Goal: Information Seeking & Learning: Learn about a topic

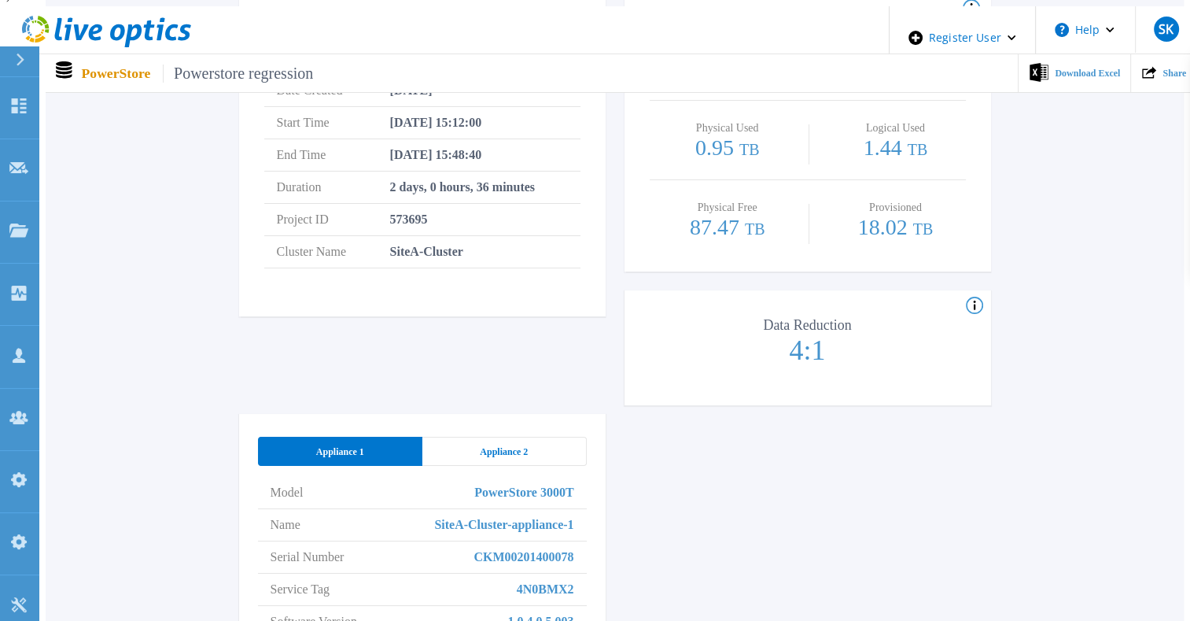
scroll to position [708, 0]
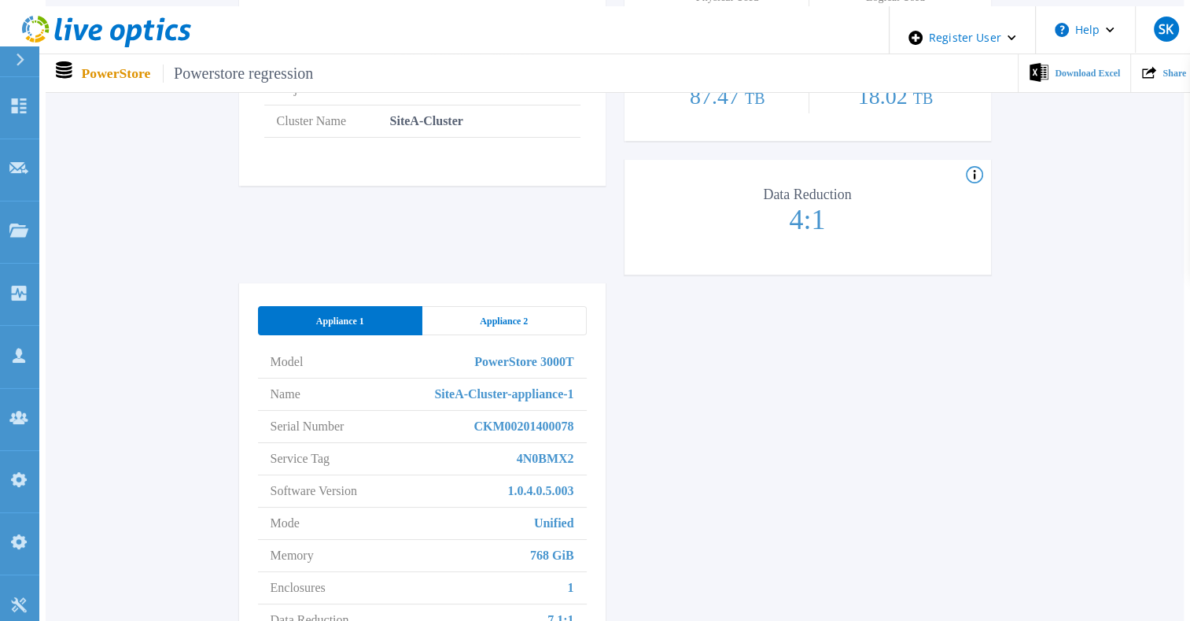
click at [523, 315] on span "Appliance 2" at bounding box center [504, 321] width 48 height 13
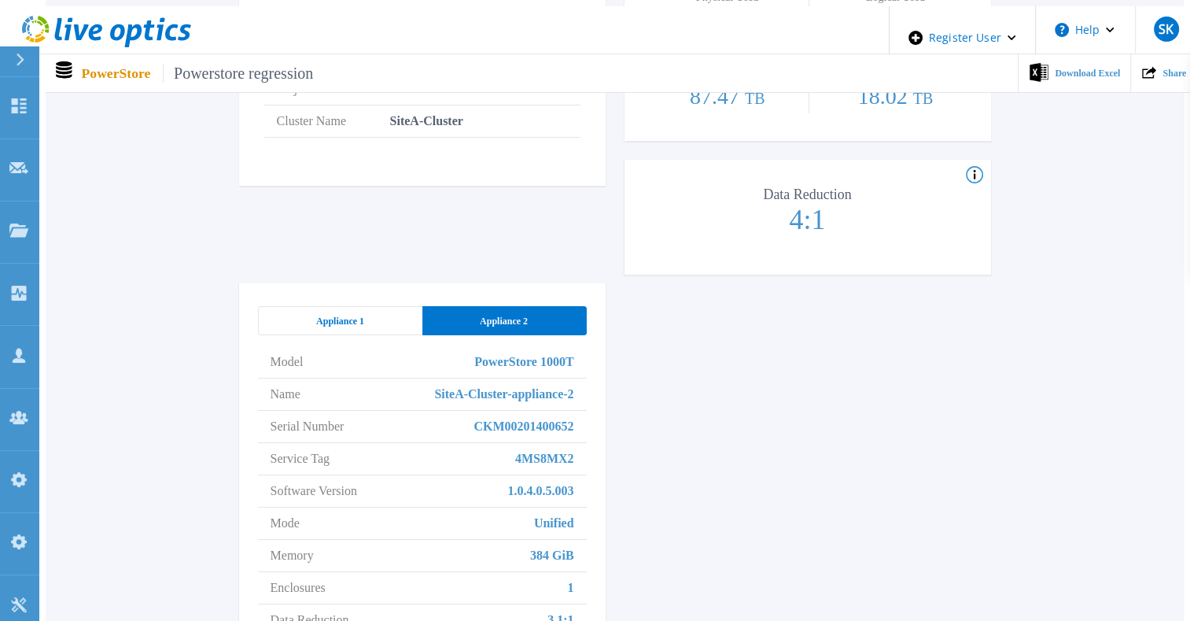
click at [373, 306] on div "Appliance 1" at bounding box center [340, 320] width 164 height 29
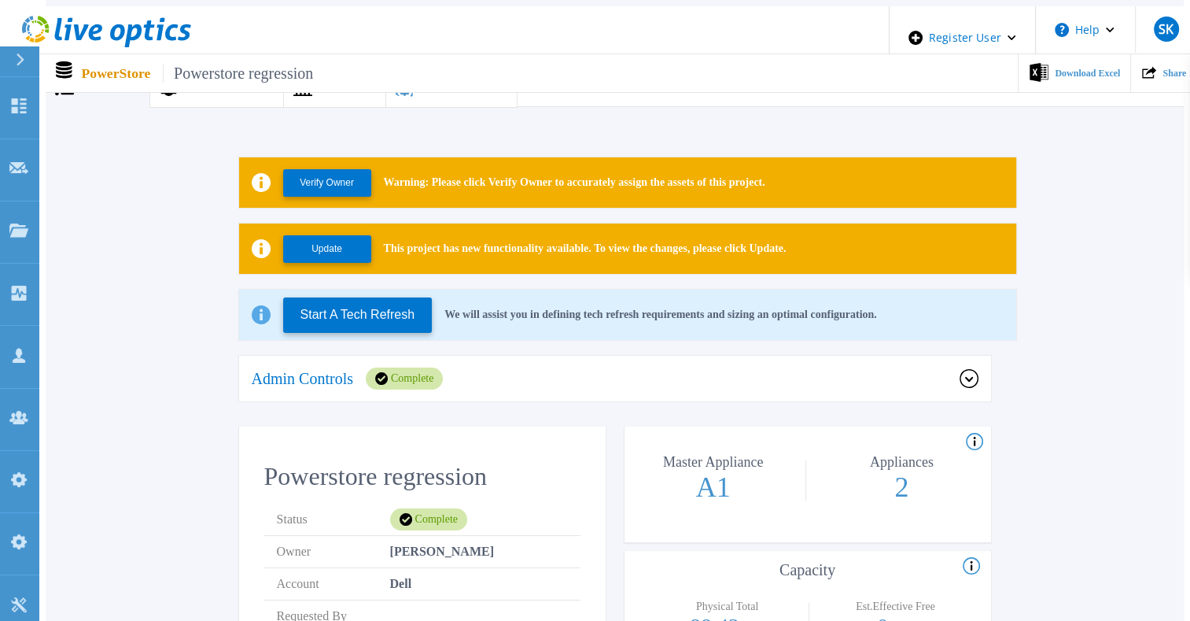
scroll to position [0, 0]
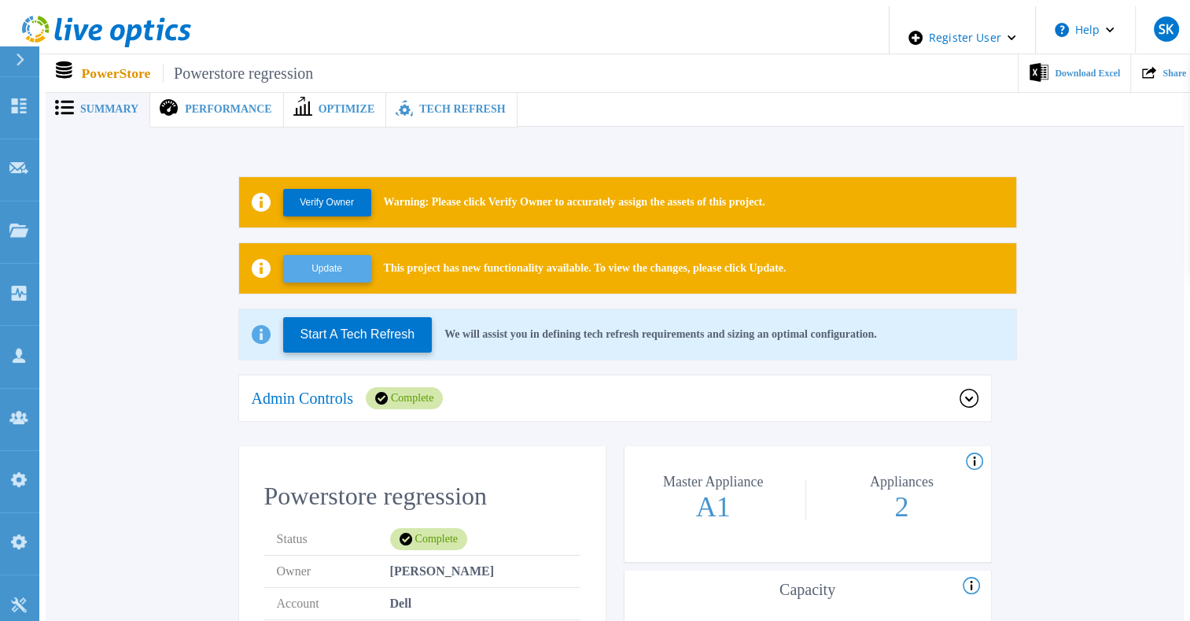
click at [339, 260] on button "Update" at bounding box center [327, 269] width 88 height 28
click at [345, 260] on button "Update" at bounding box center [327, 269] width 88 height 28
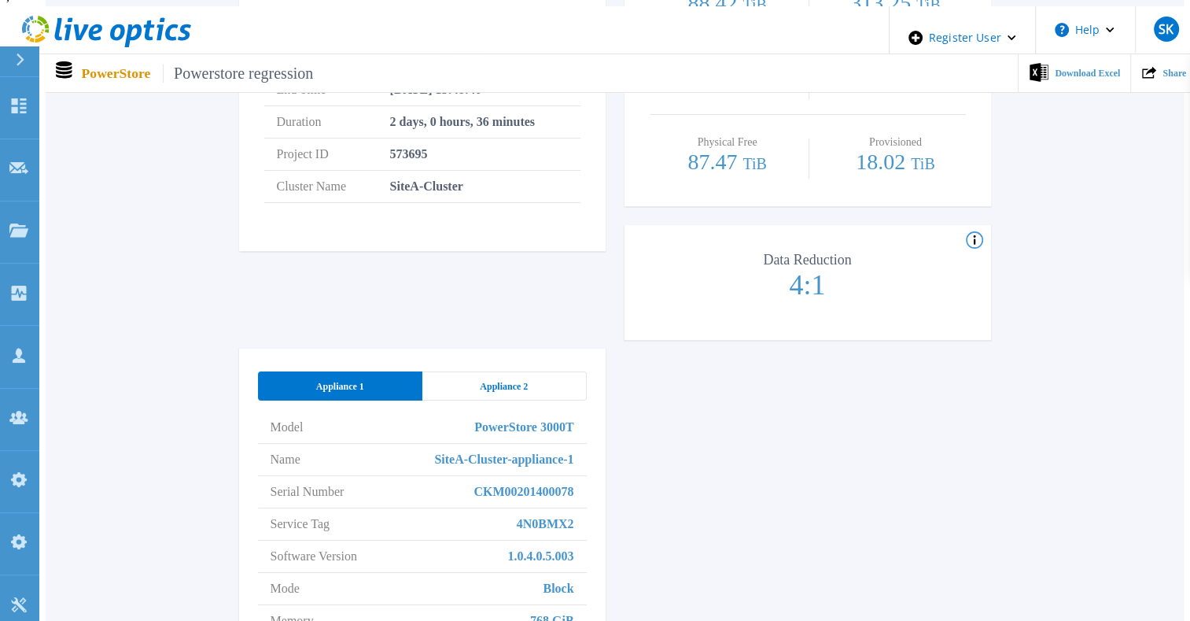
scroll to position [629, 0]
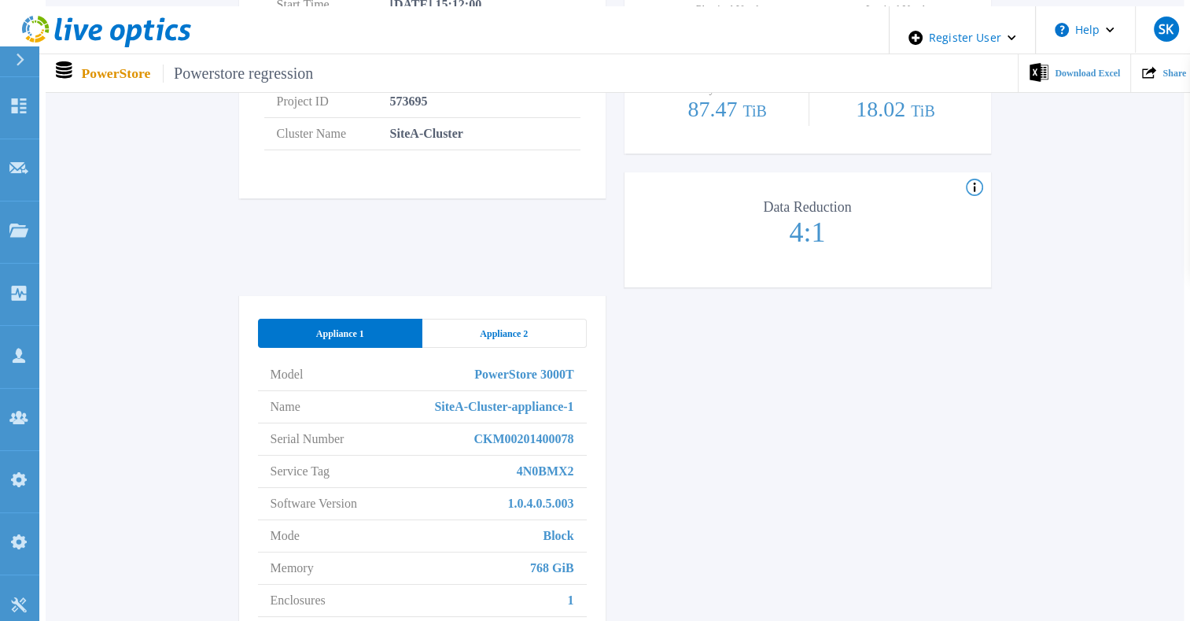
click at [515, 319] on div "Appliance 2" at bounding box center [504, 333] width 164 height 29
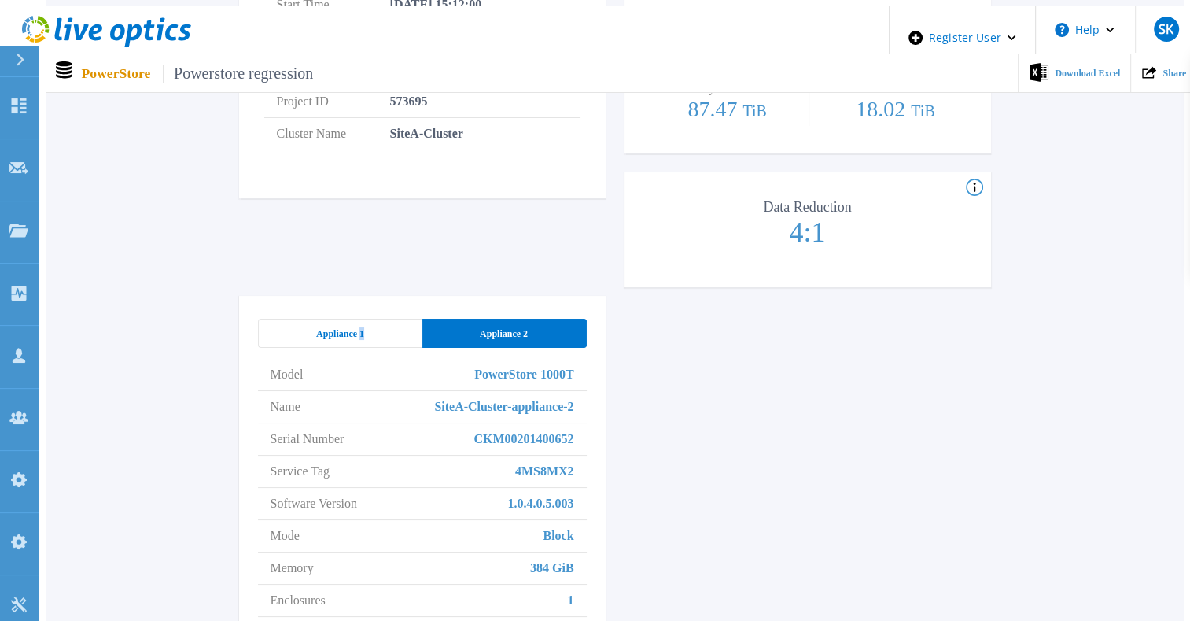
click at [362, 319] on div "Appliance 1" at bounding box center [340, 333] width 164 height 29
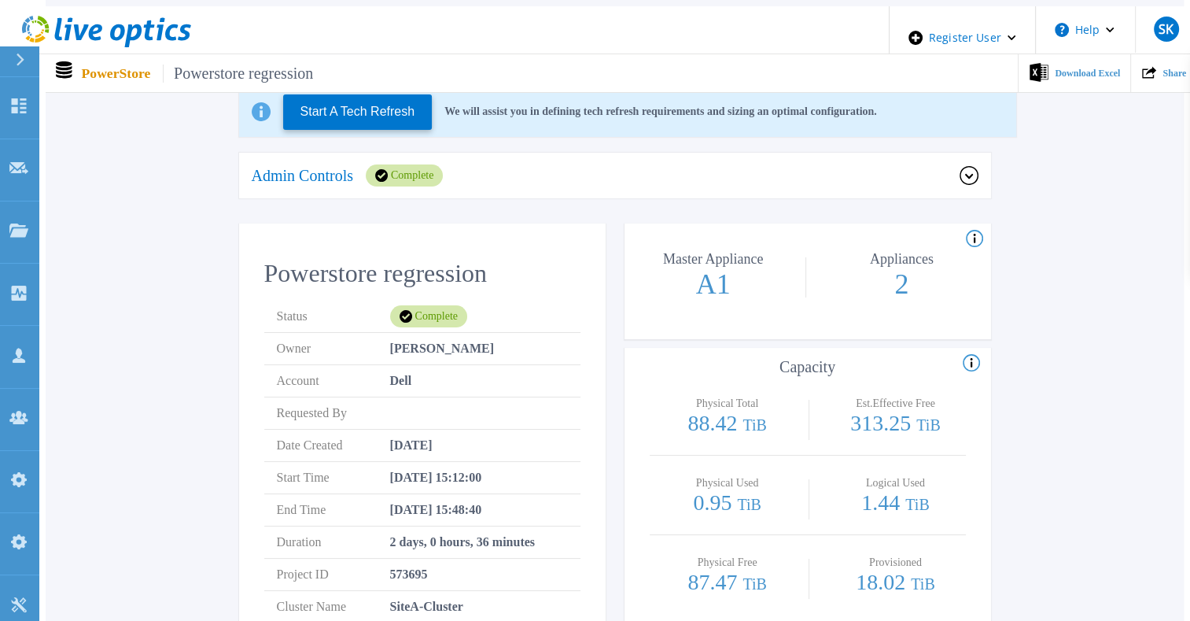
scroll to position [0, 0]
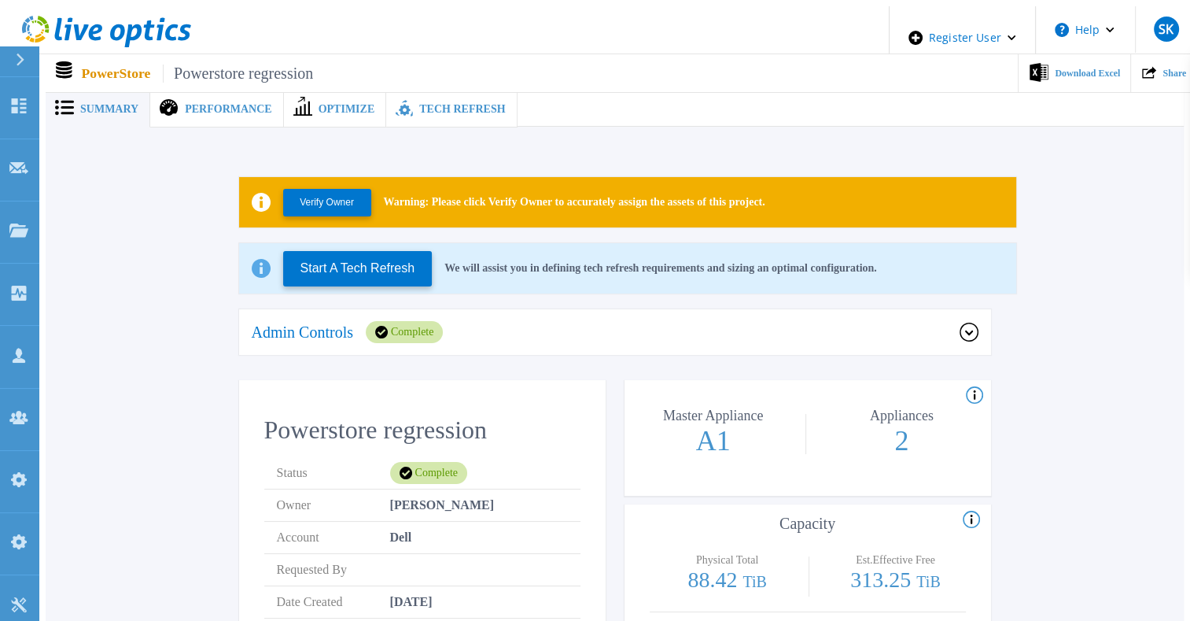
click at [389, 309] on div "Admin Controls Complete" at bounding box center [615, 332] width 752 height 47
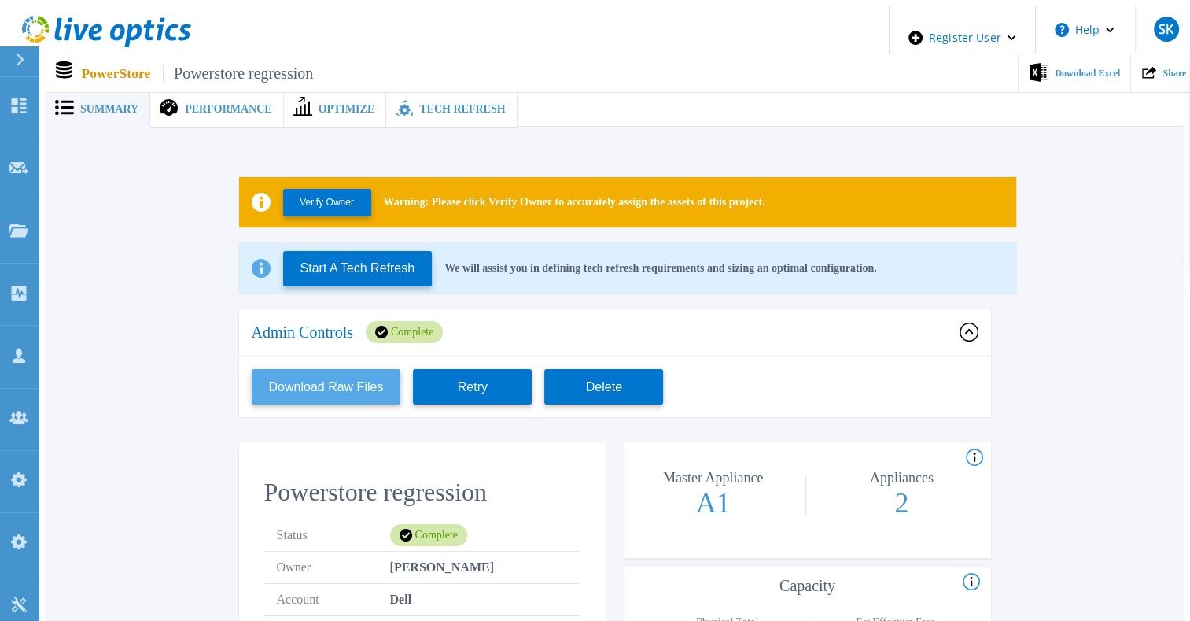
click at [344, 369] on button "Download Raw Files" at bounding box center [326, 386] width 149 height 35
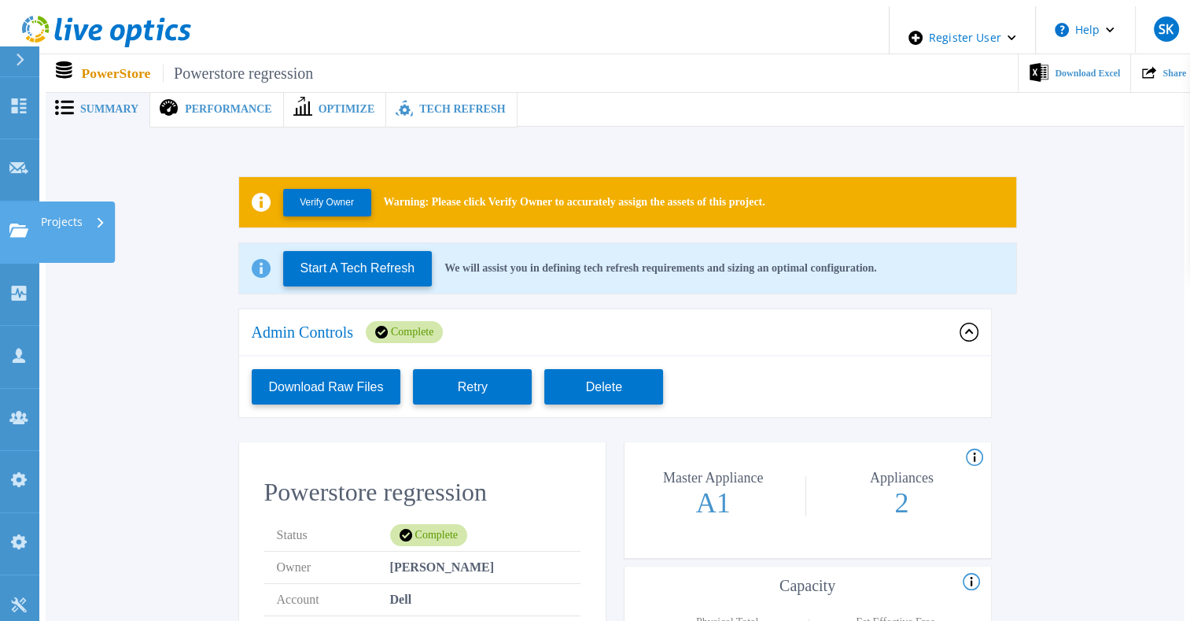
click at [34, 201] on link "Projects Projects" at bounding box center [19, 232] width 39 height 62
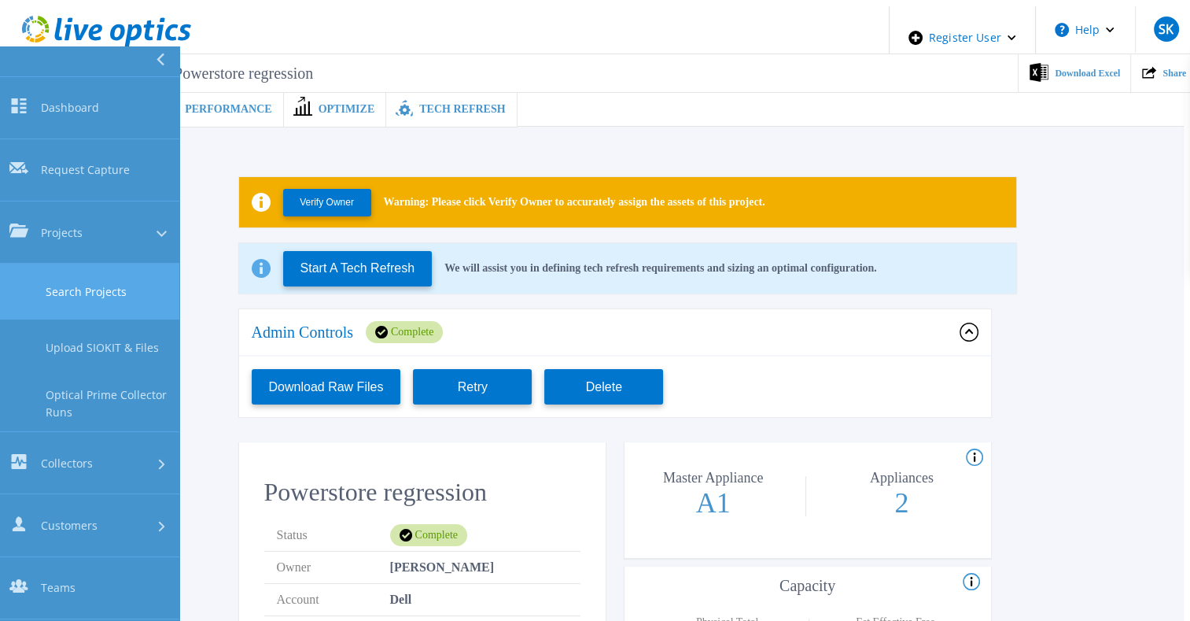
click at [114, 263] on link "Search Projects" at bounding box center [89, 291] width 179 height 56
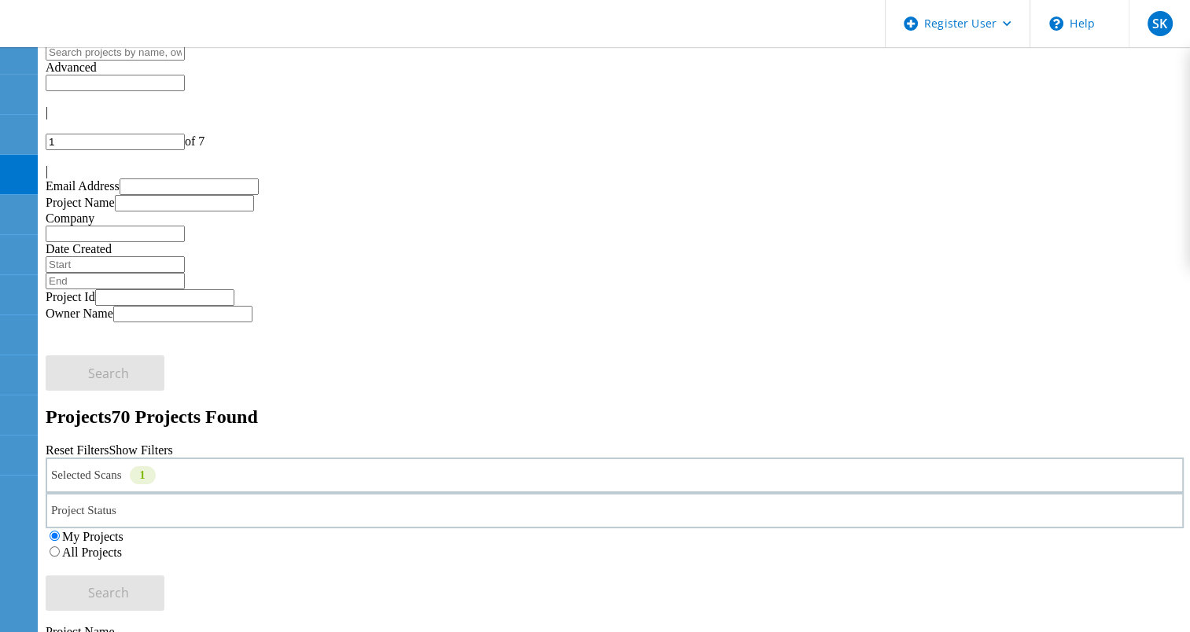
click at [122, 546] on label "All Projects" at bounding box center [92, 552] width 60 height 13
click at [60, 547] on input "All Projects" at bounding box center [55, 552] width 10 height 10
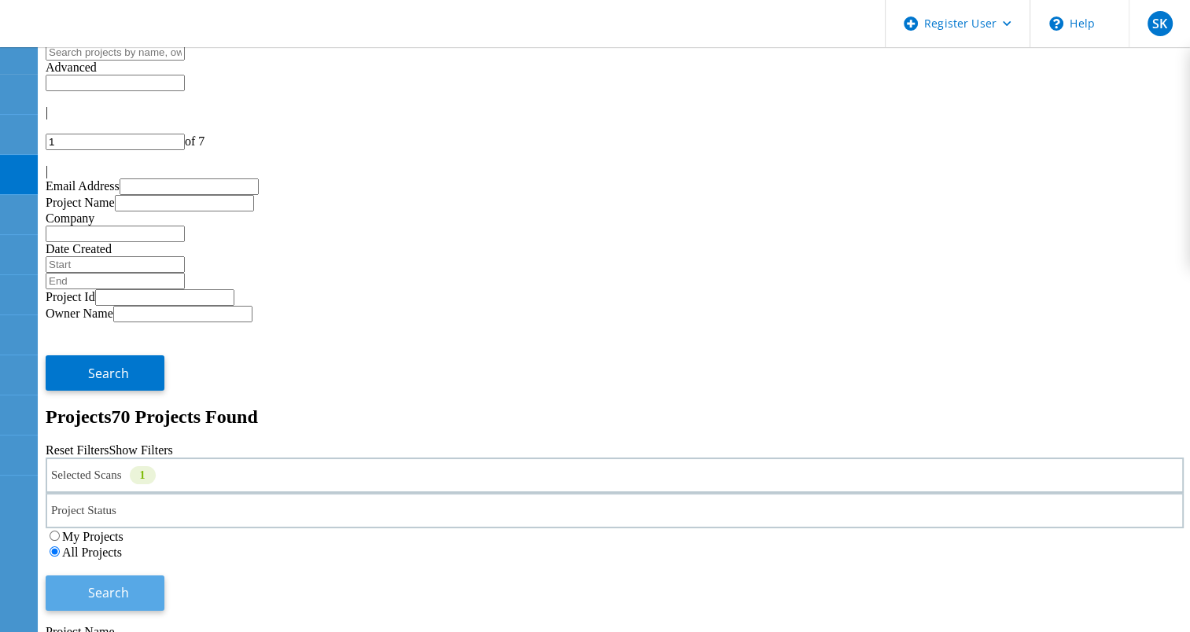
click at [164, 576] on button "Search" at bounding box center [105, 593] width 119 height 35
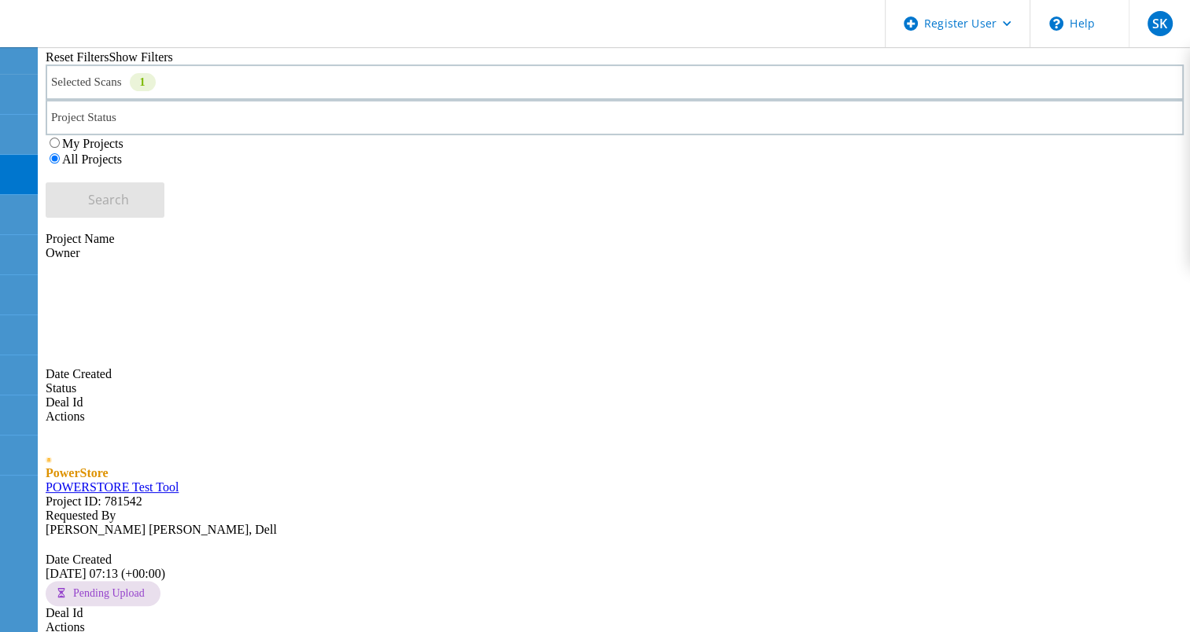
scroll to position [606, 0]
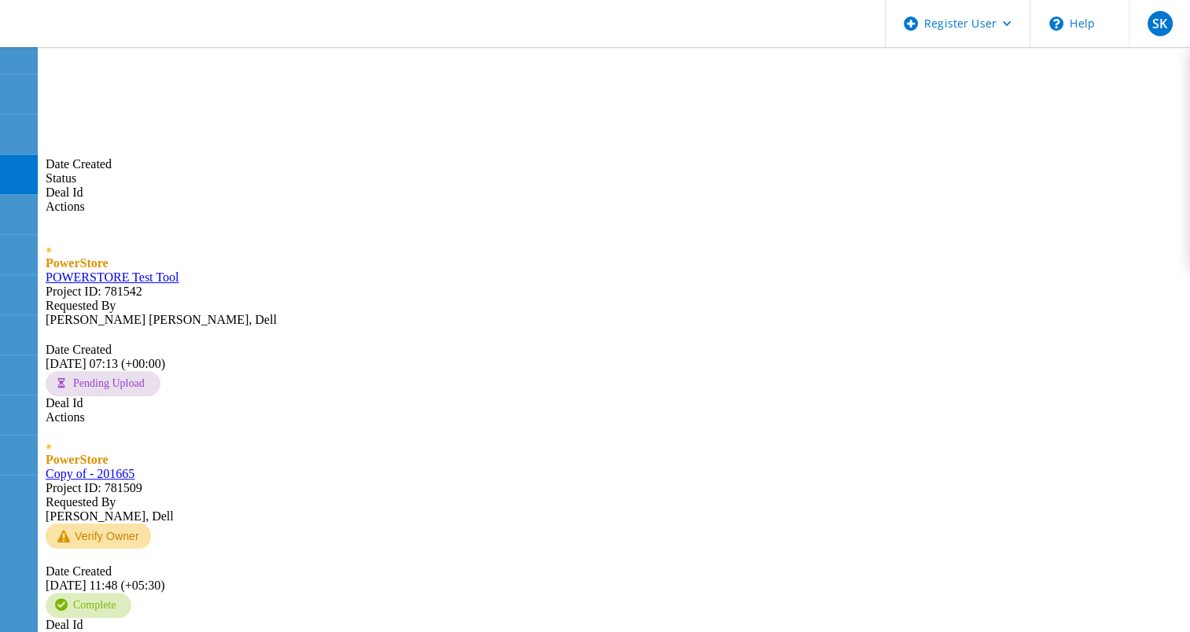
scroll to position [521, 0]
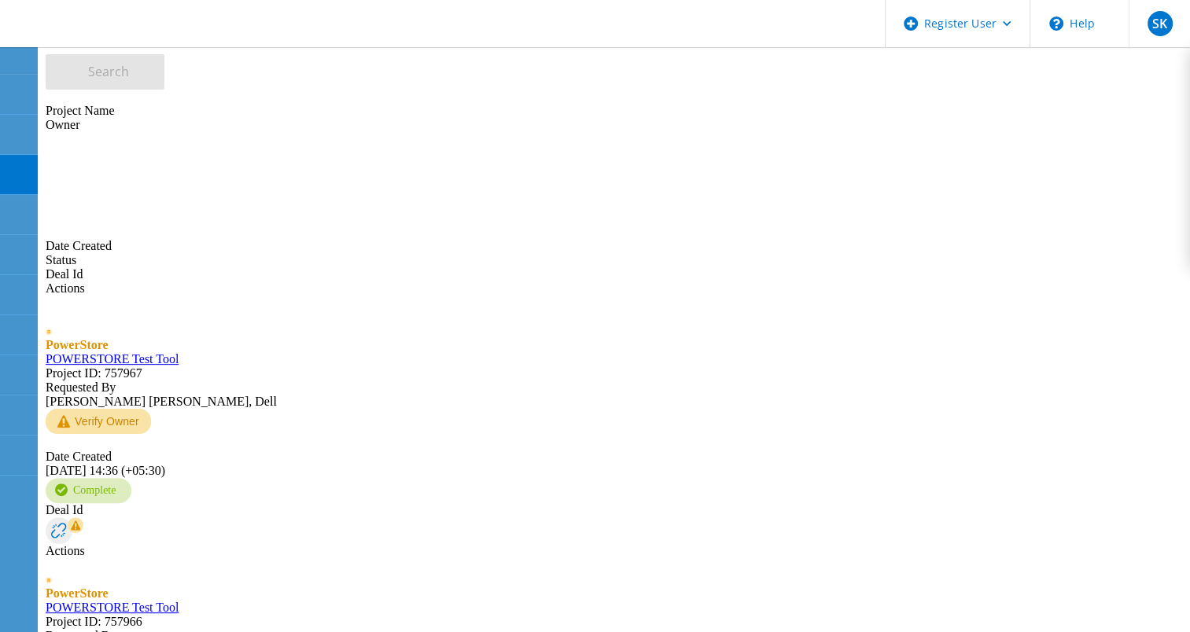
scroll to position [606, 0]
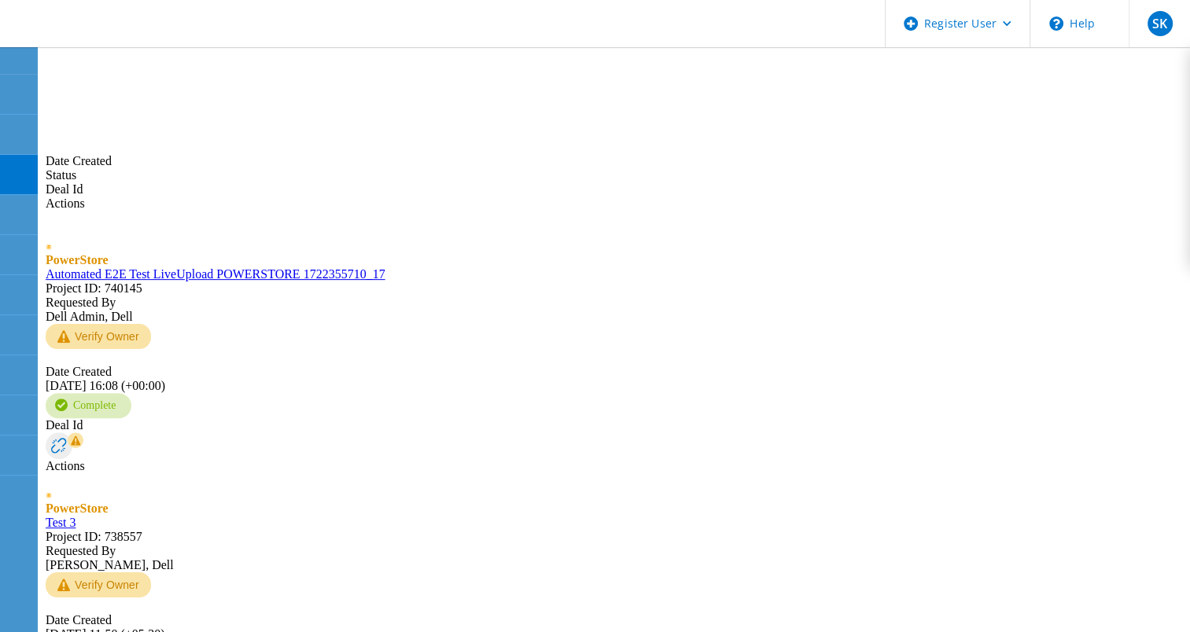
drag, startPoint x: 229, startPoint y: 546, endPoint x: 245, endPoint y: 540, distance: 17.4
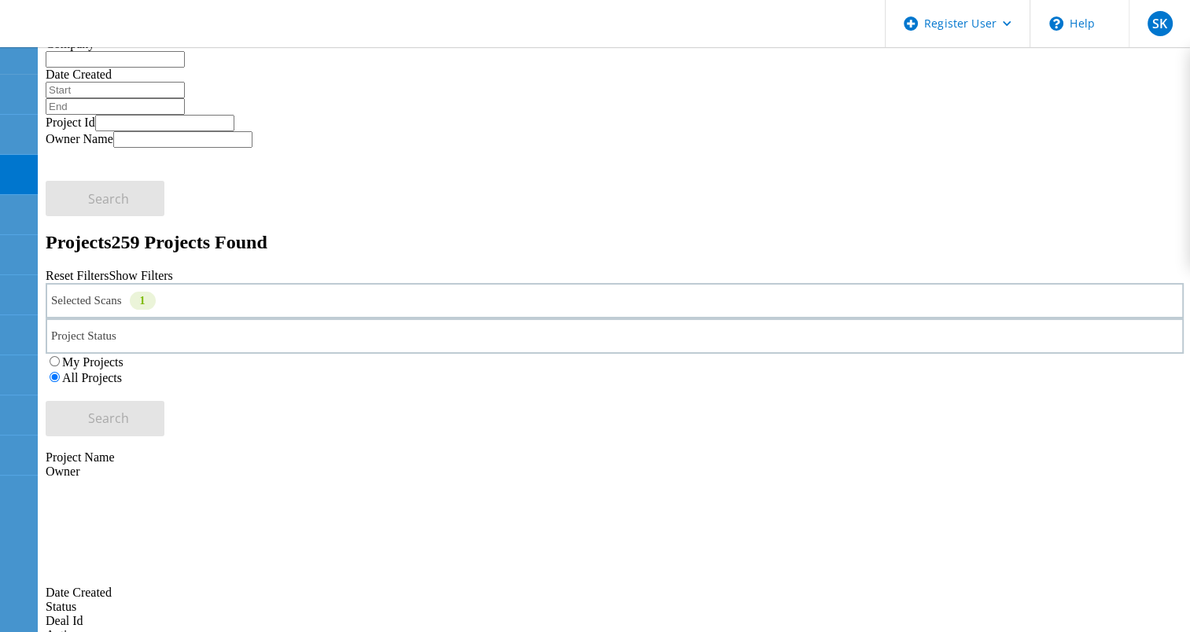
scroll to position [56, 0]
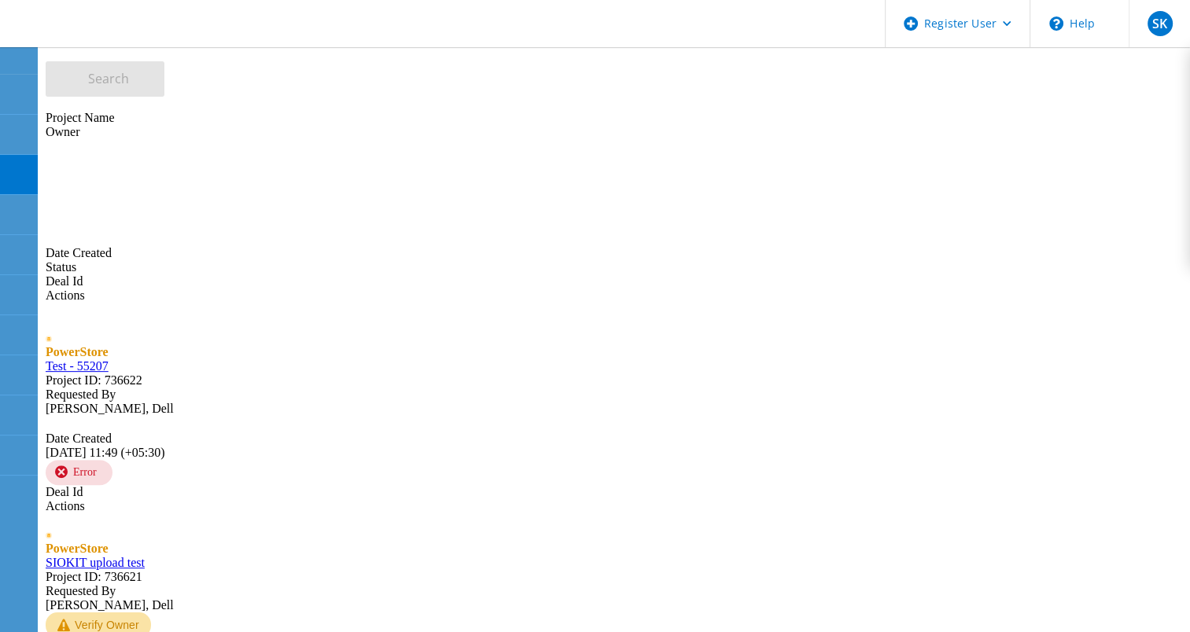
scroll to position [621, 0]
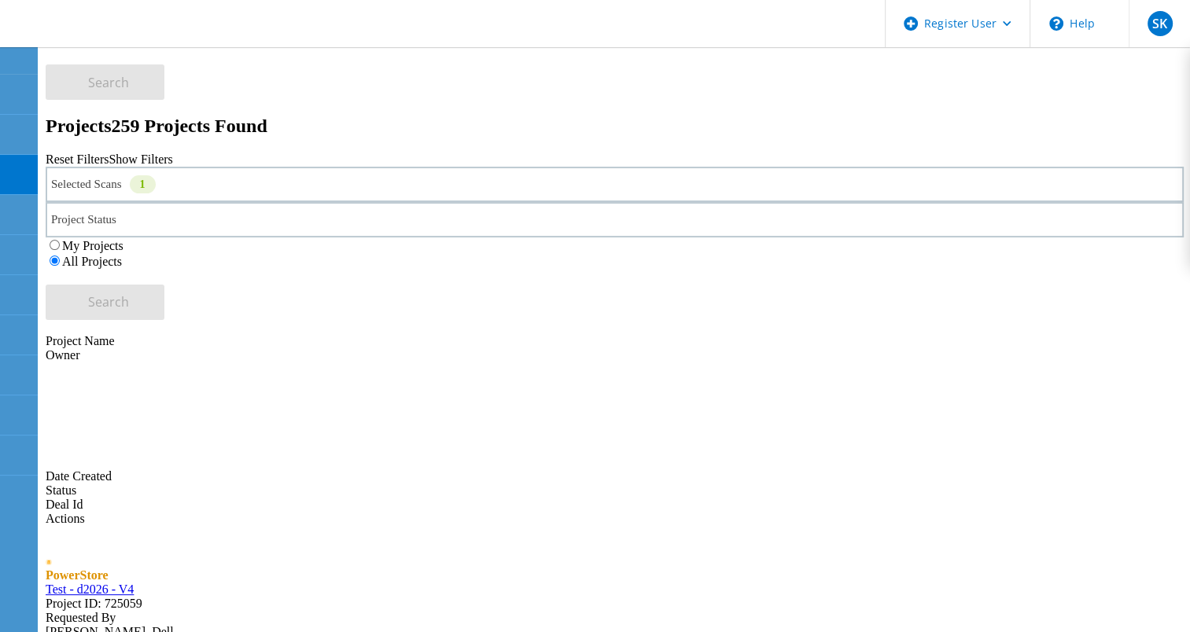
scroll to position [213, 0]
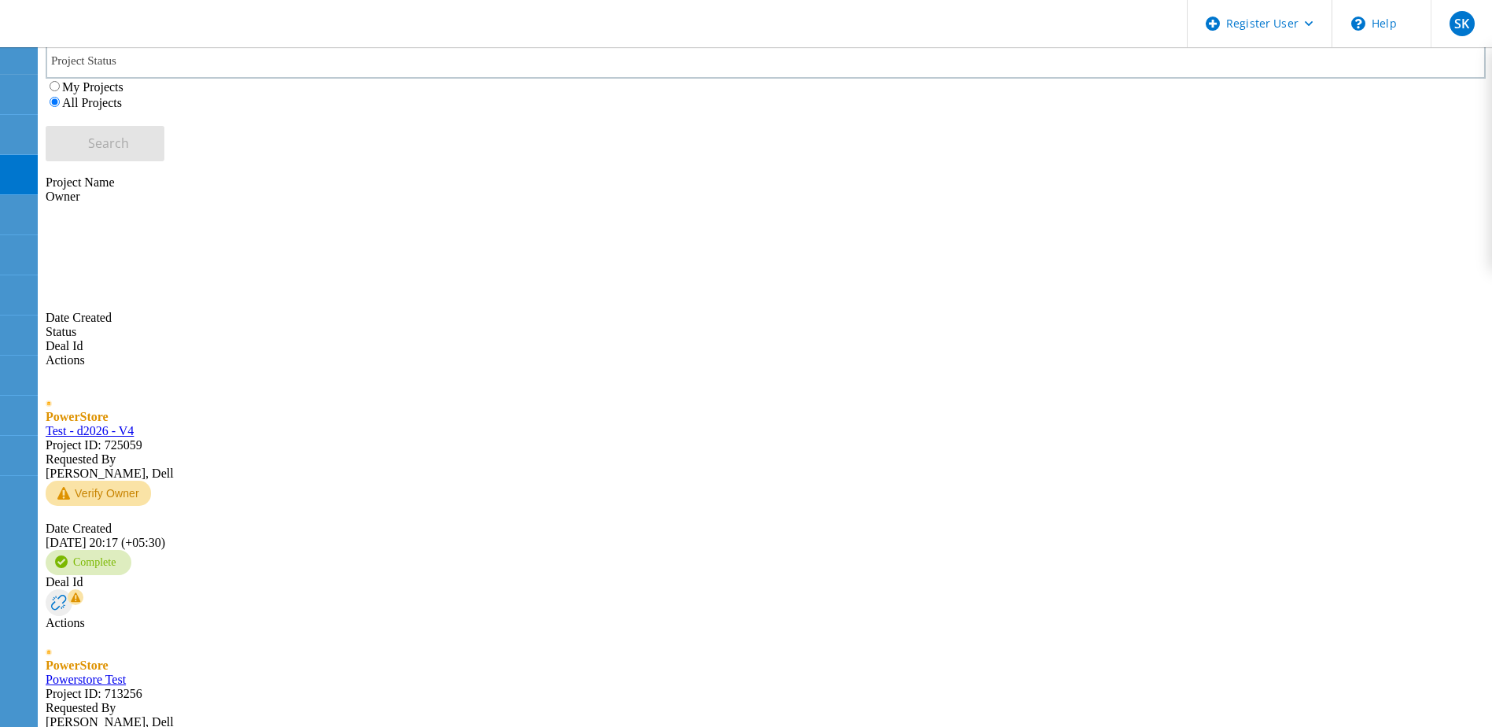
scroll to position [512, 0]
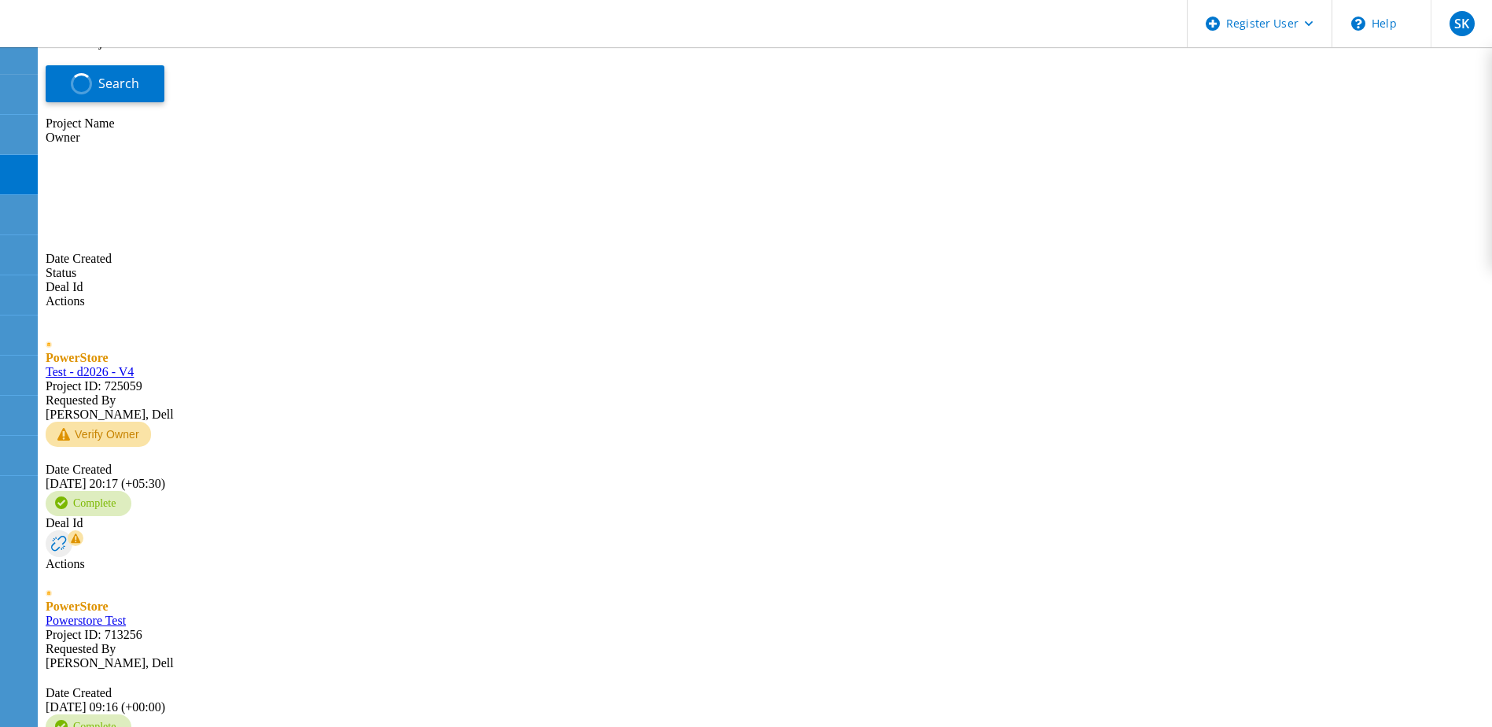
scroll to position [486, 0]
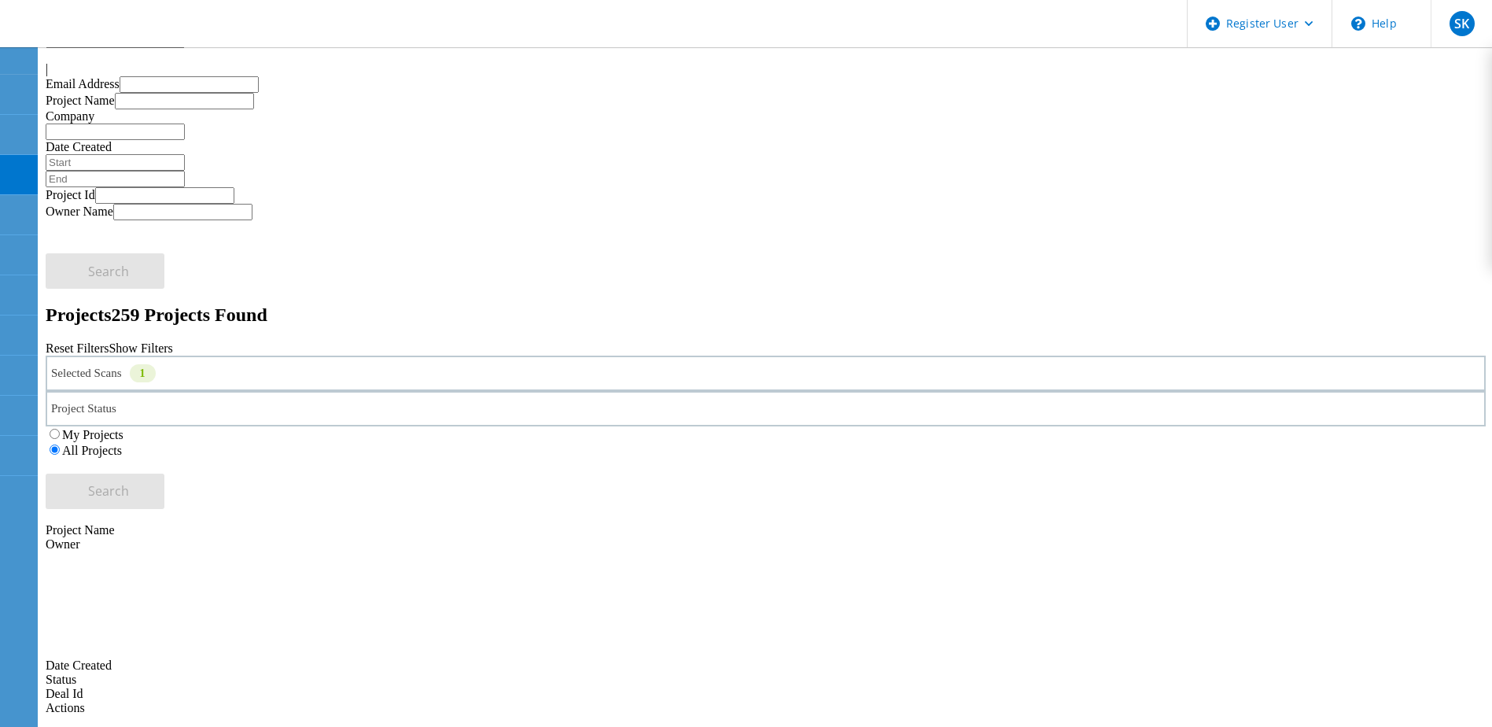
scroll to position [93, 0]
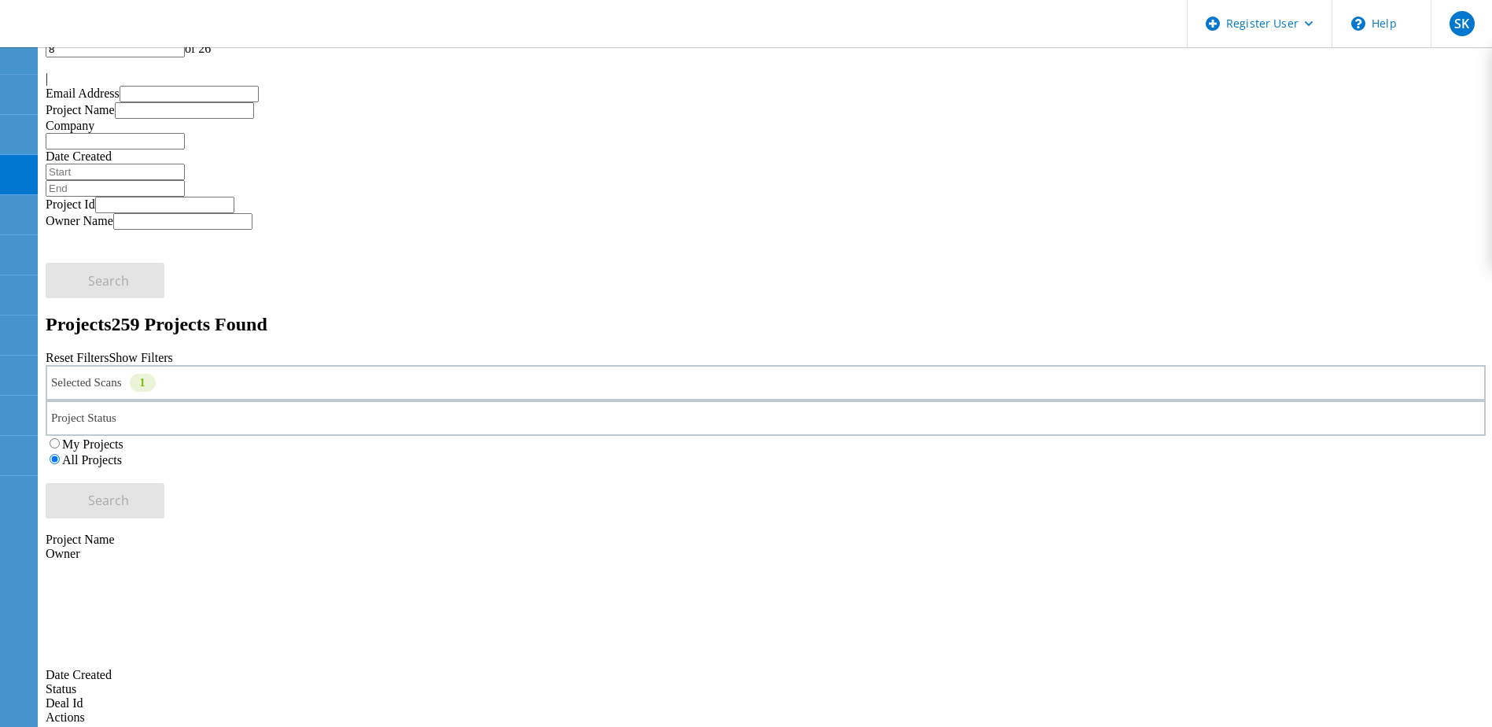
click at [1201, 72] on div at bounding box center [766, 64] width 1440 height 14
type input "9"
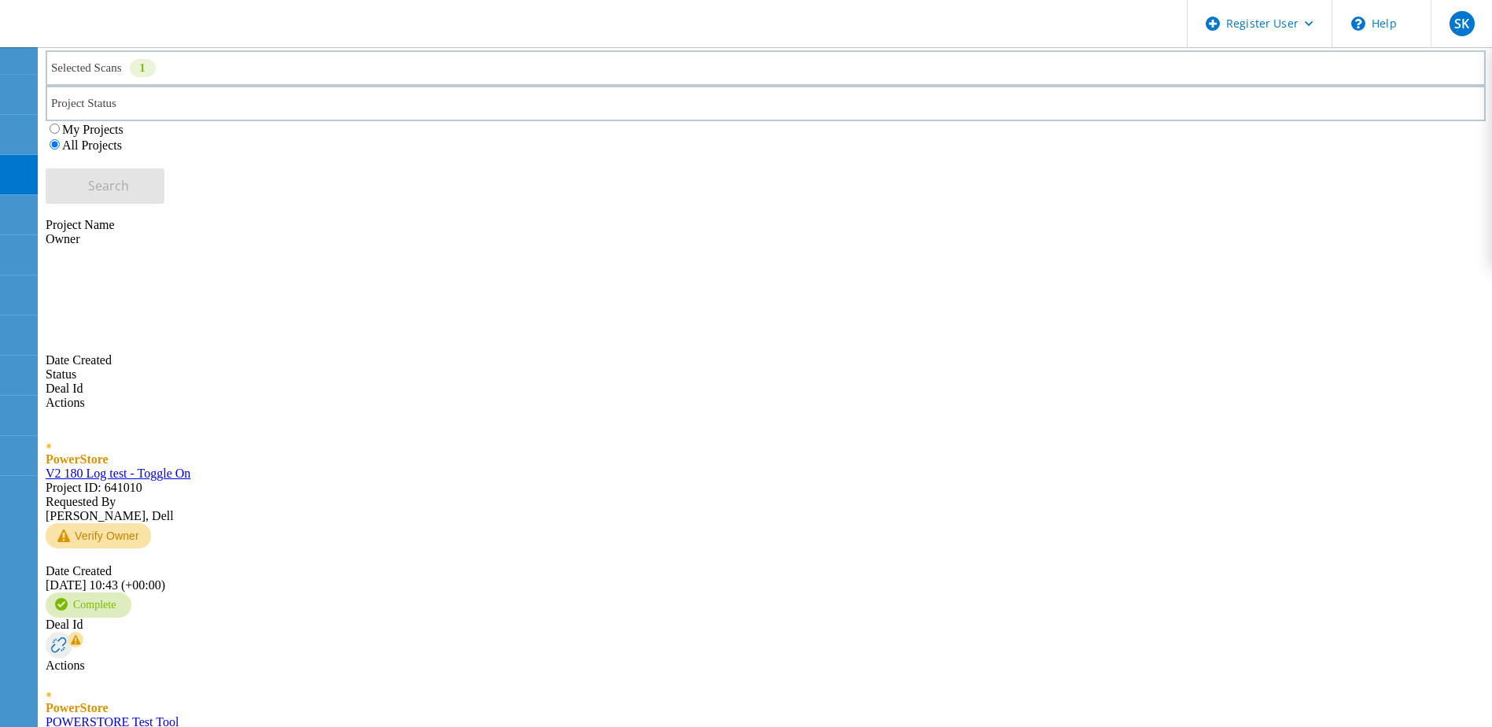
scroll to position [569, 0]
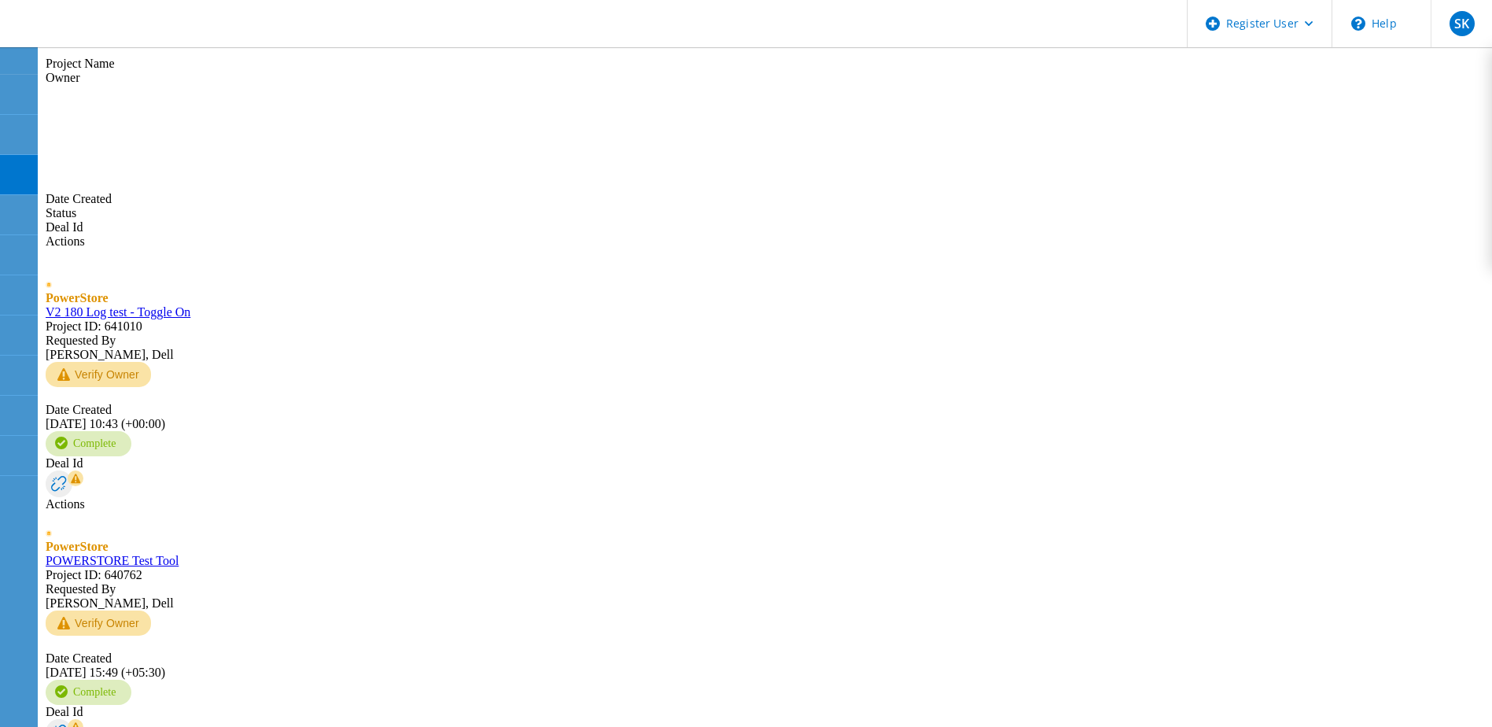
drag, startPoint x: 271, startPoint y: 407, endPoint x: 284, endPoint y: 407, distance: 13.4
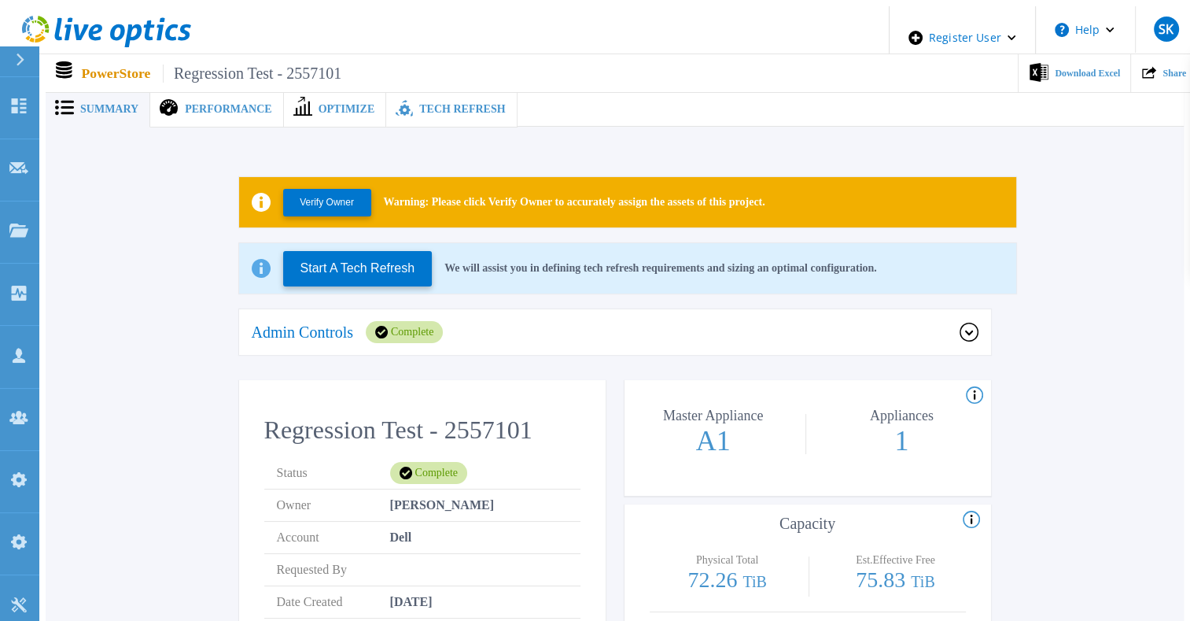
click at [436, 324] on div "Complete" at bounding box center [404, 332] width 77 height 22
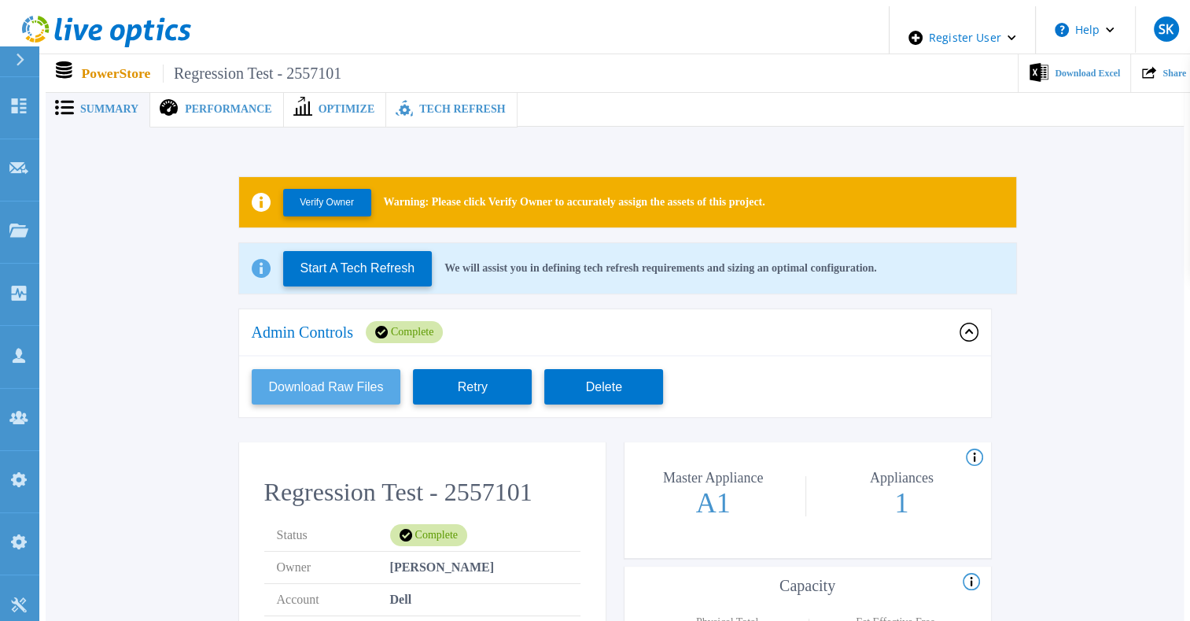
click at [349, 376] on button "Download Raw Files" at bounding box center [326, 386] width 149 height 35
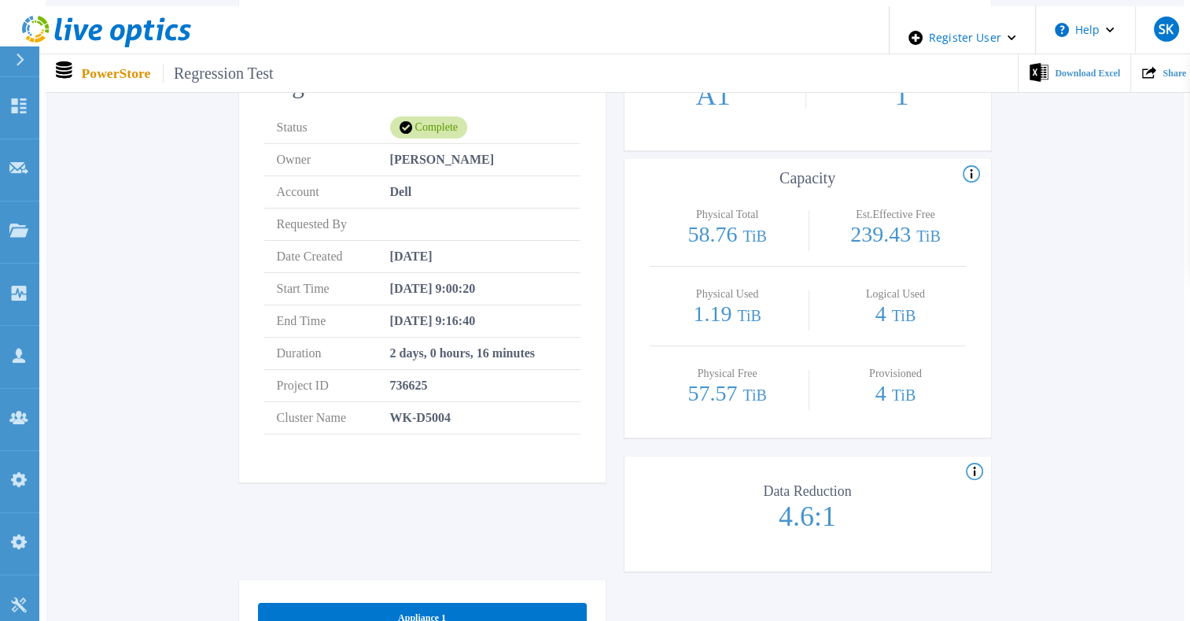
scroll to position [865, 0]
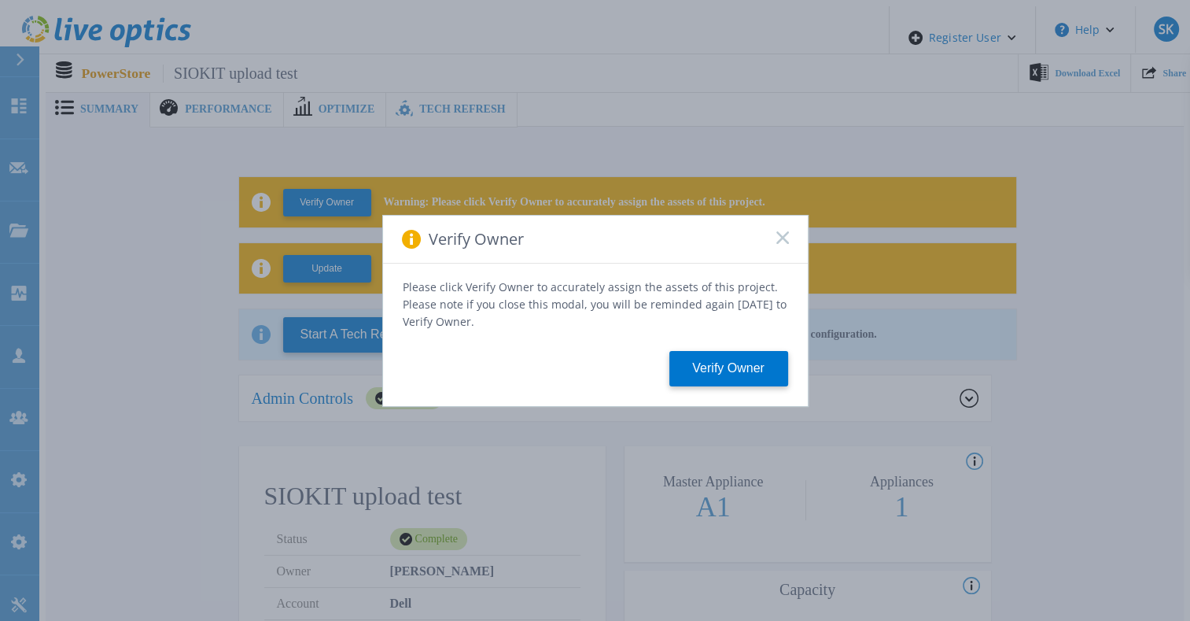
click at [776, 241] on icon at bounding box center [782, 237] width 13 height 13
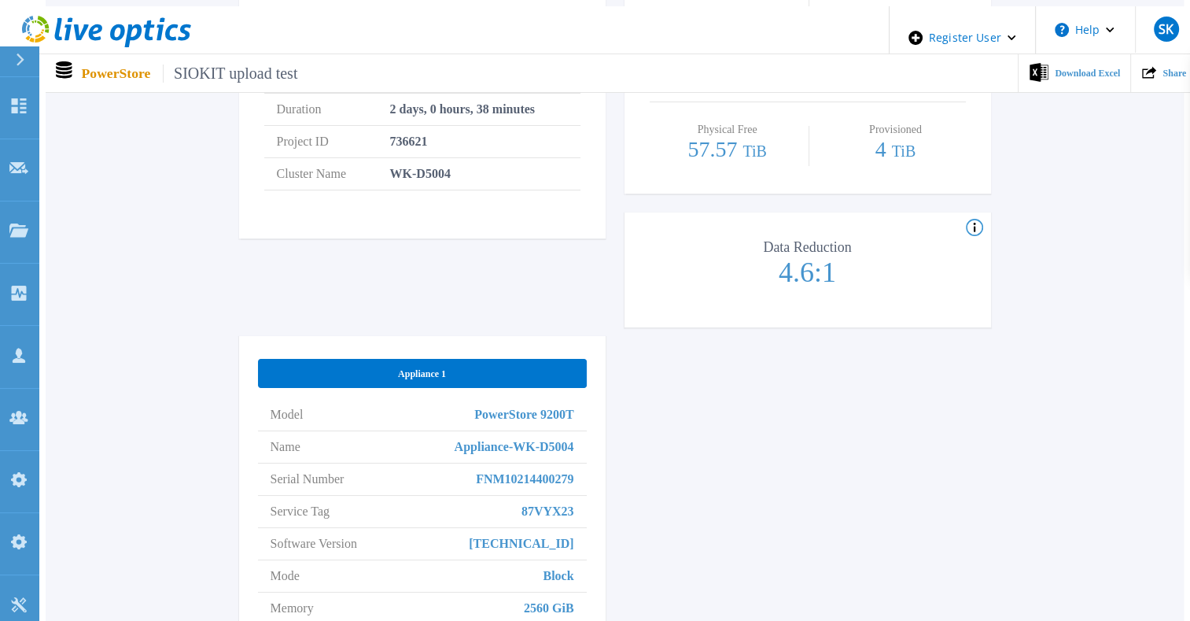
scroll to position [787, 0]
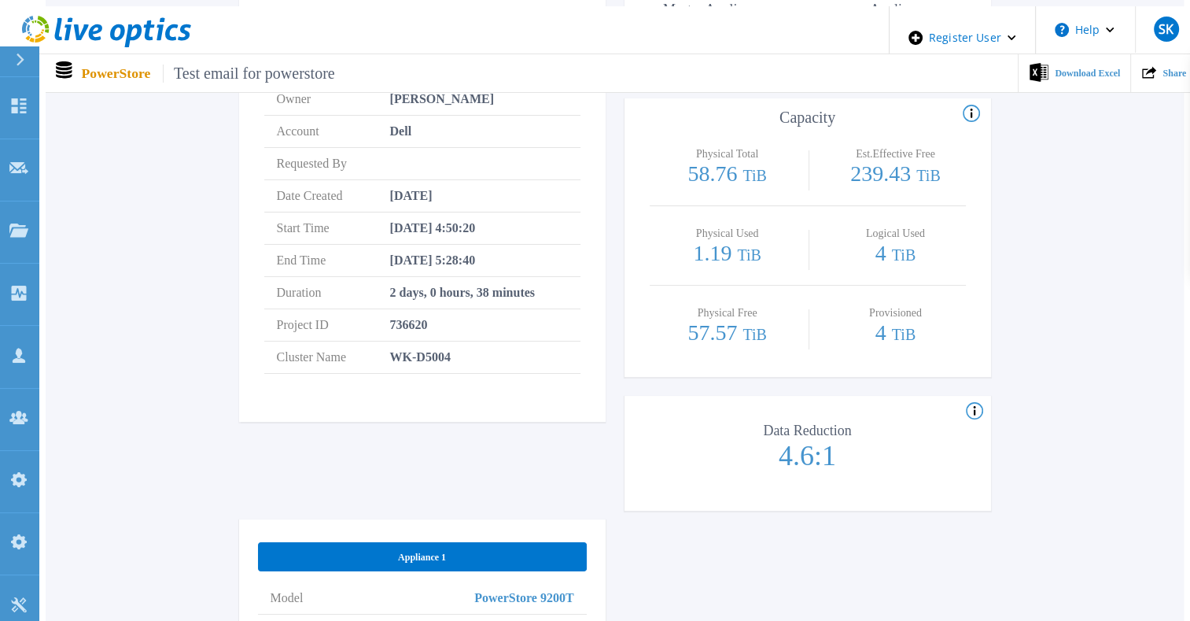
scroll to position [865, 0]
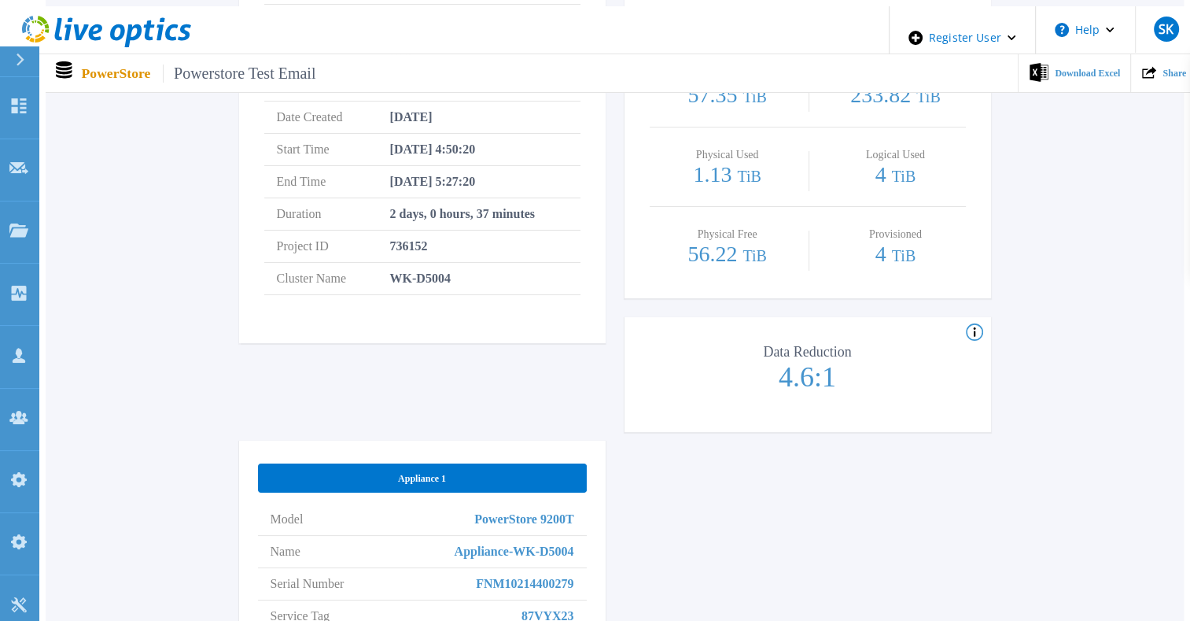
scroll to position [865, 0]
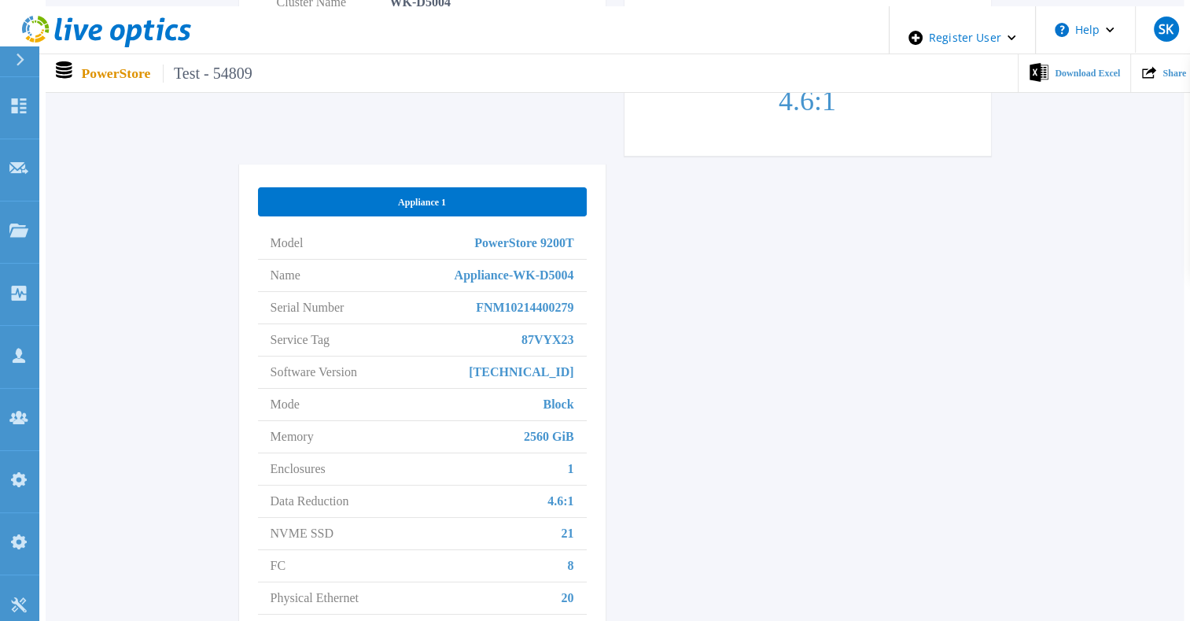
scroll to position [865, 0]
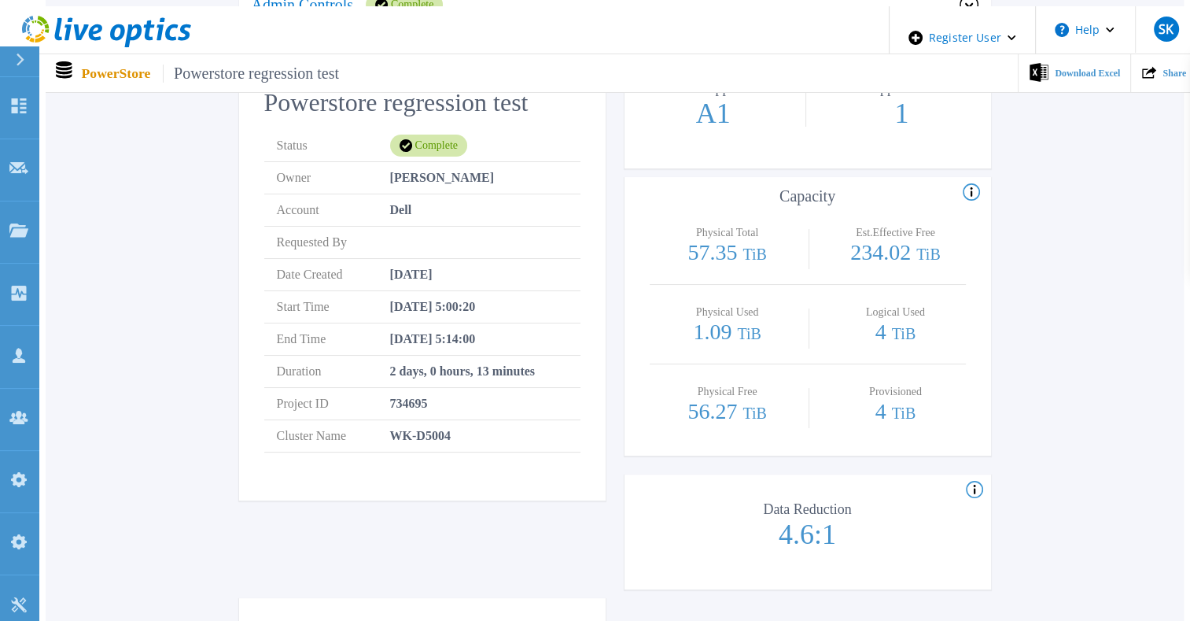
scroll to position [865, 0]
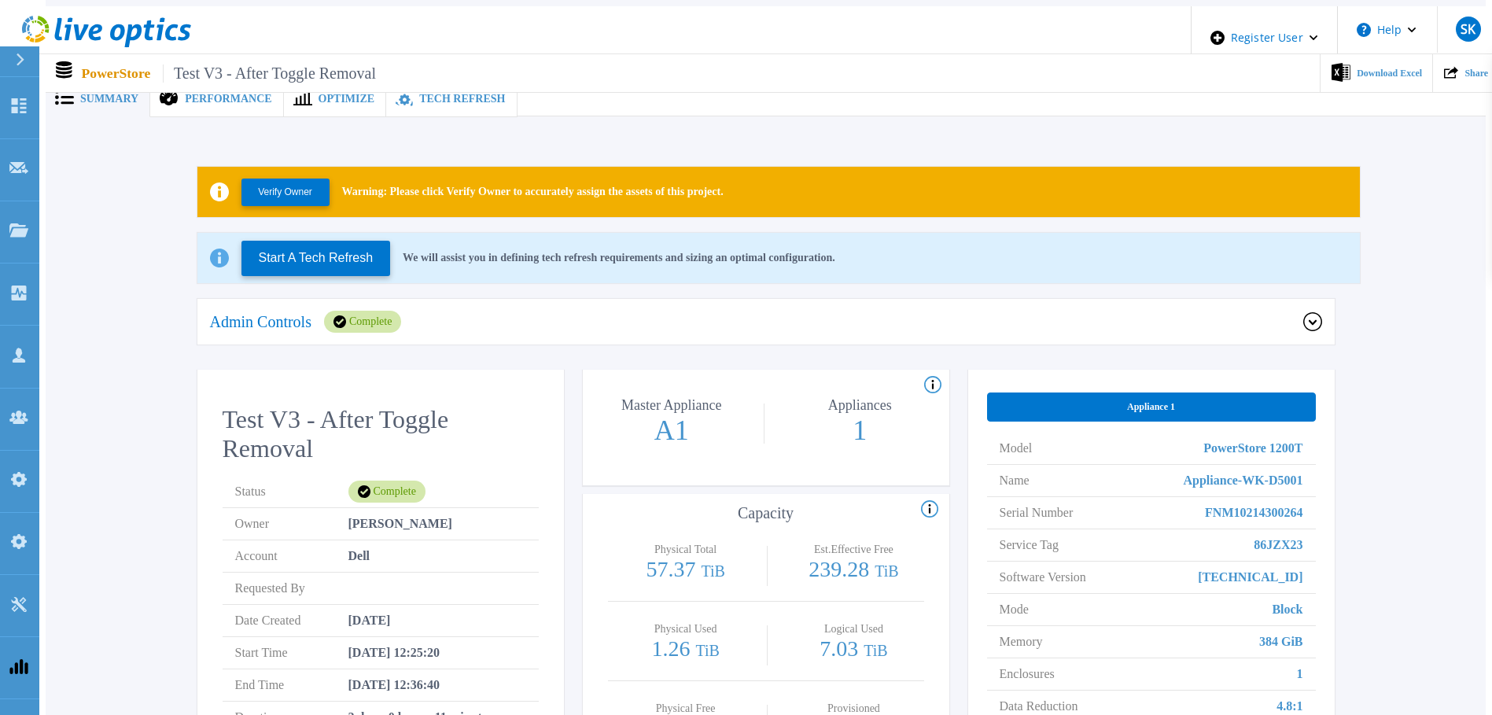
scroll to position [157, 0]
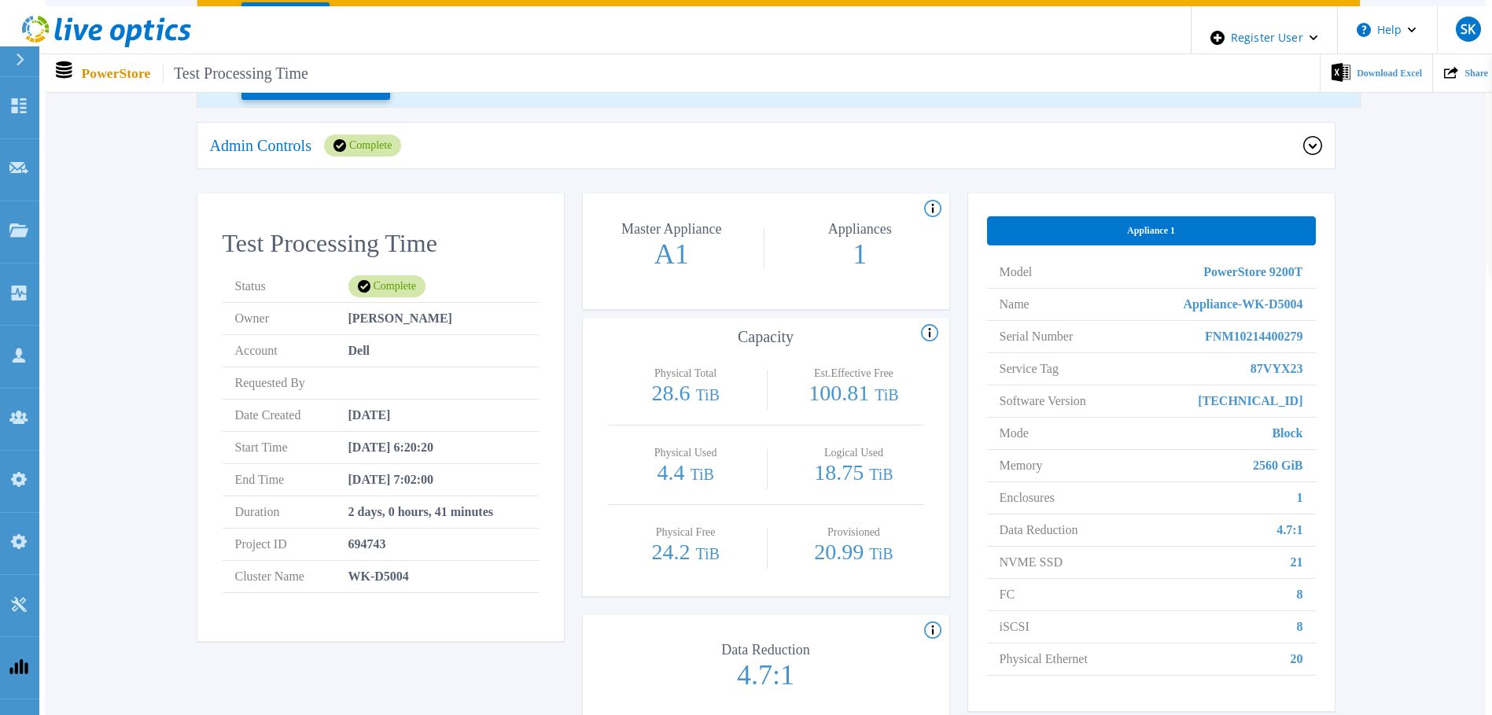
scroll to position [407, 0]
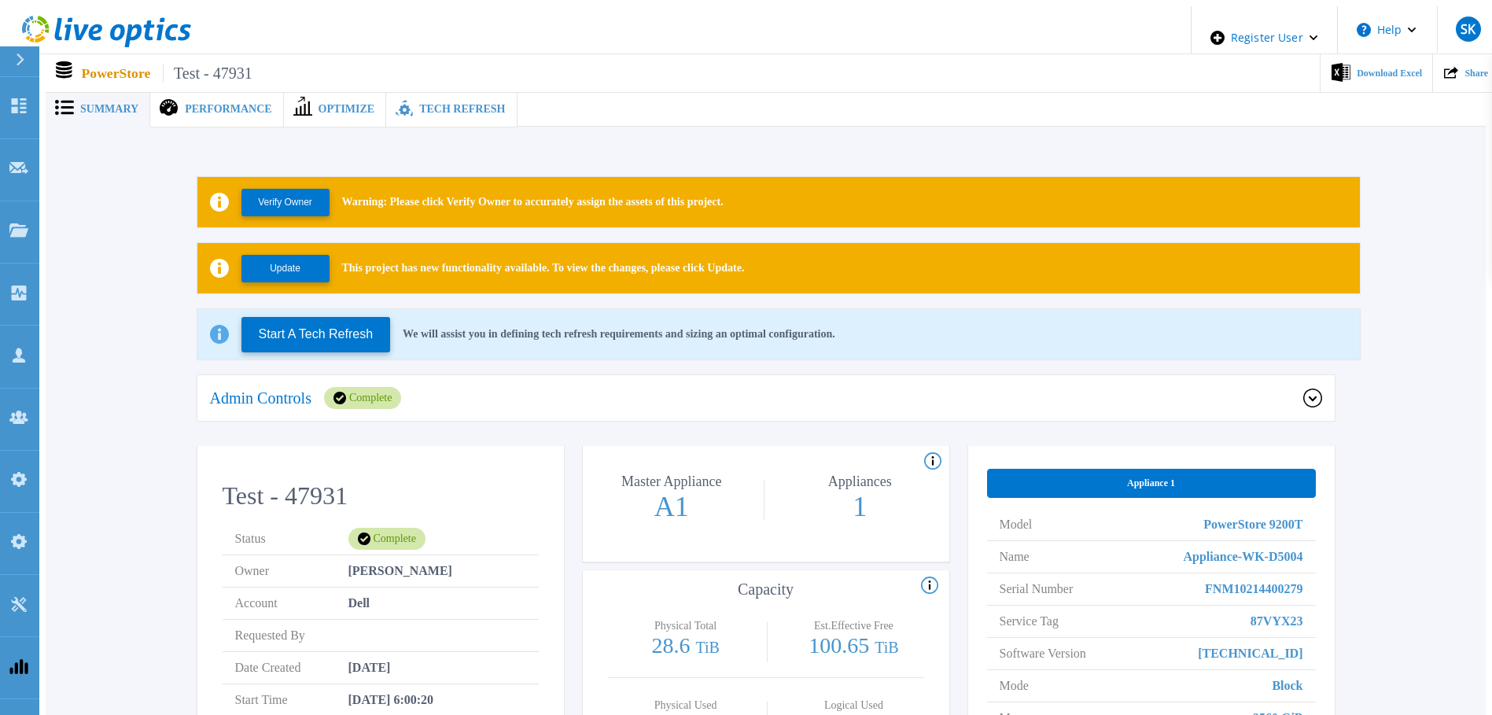
scroll to position [315, 0]
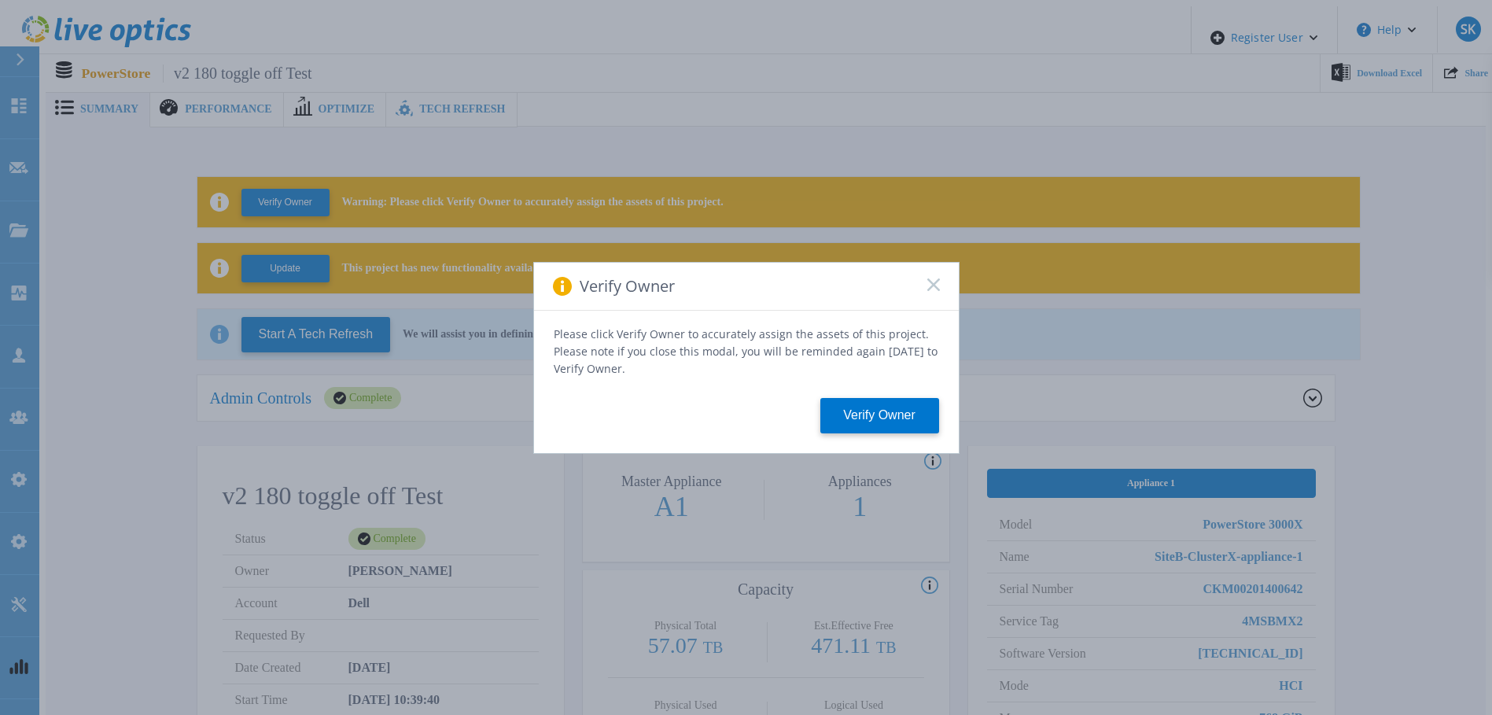
click at [935, 289] on rect at bounding box center [933, 284] width 13 height 13
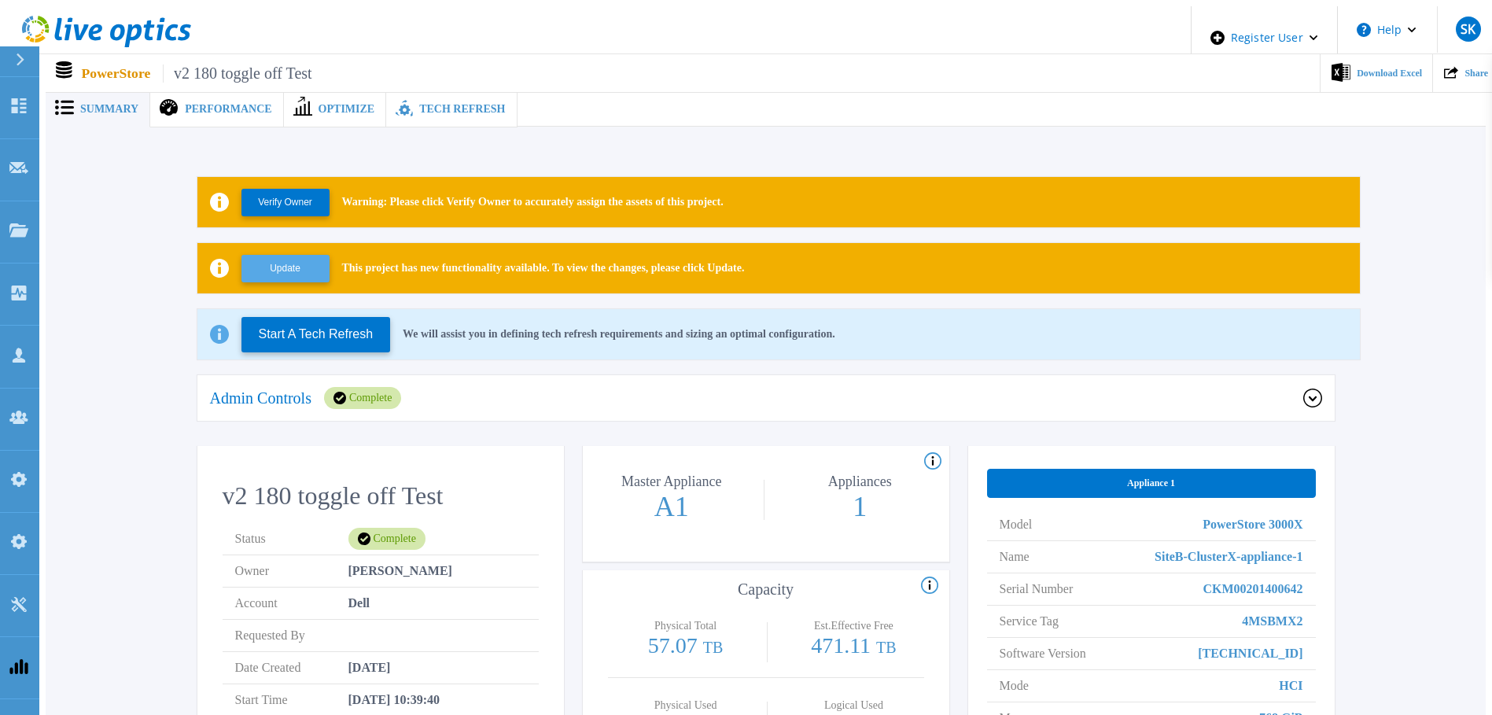
click at [315, 270] on button "Update" at bounding box center [285, 269] width 88 height 28
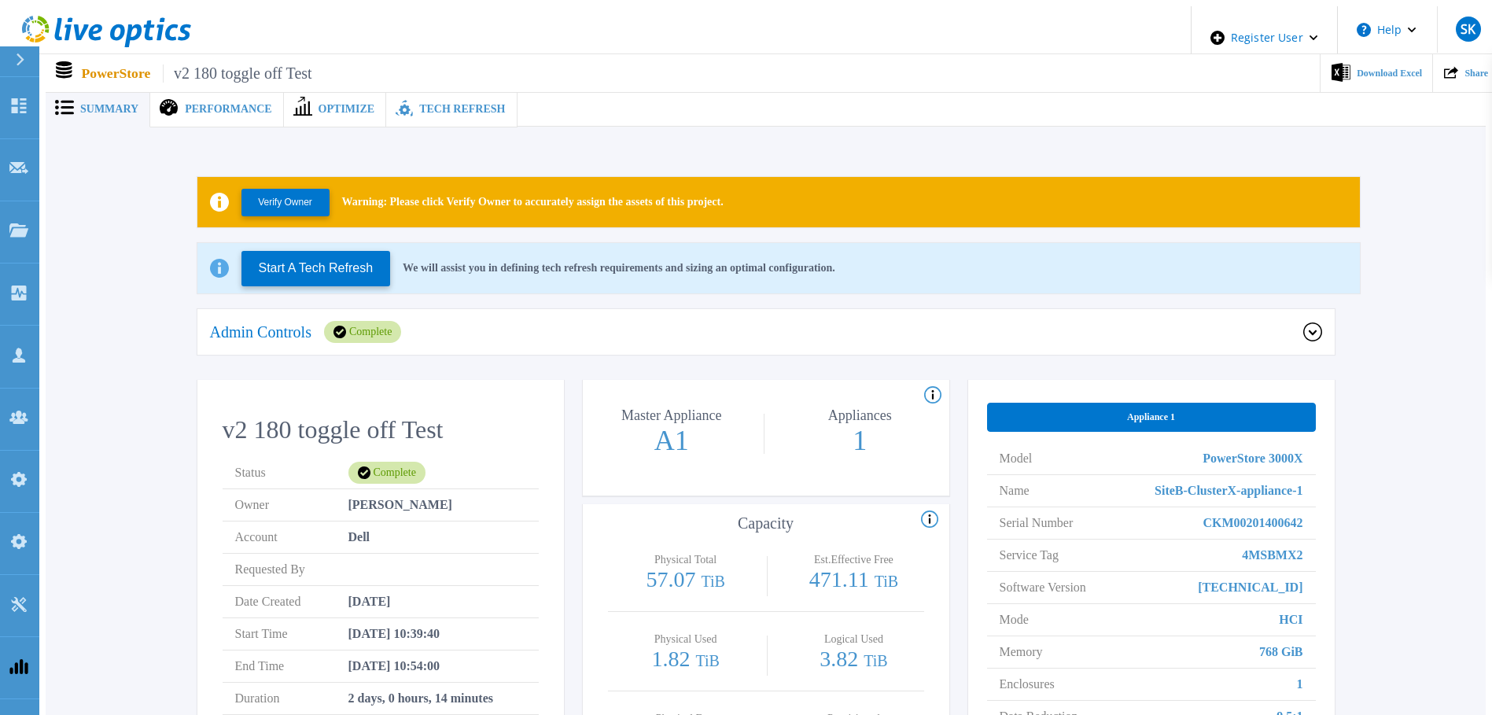
click at [424, 111] on div "Tech Refresh" at bounding box center [451, 109] width 131 height 36
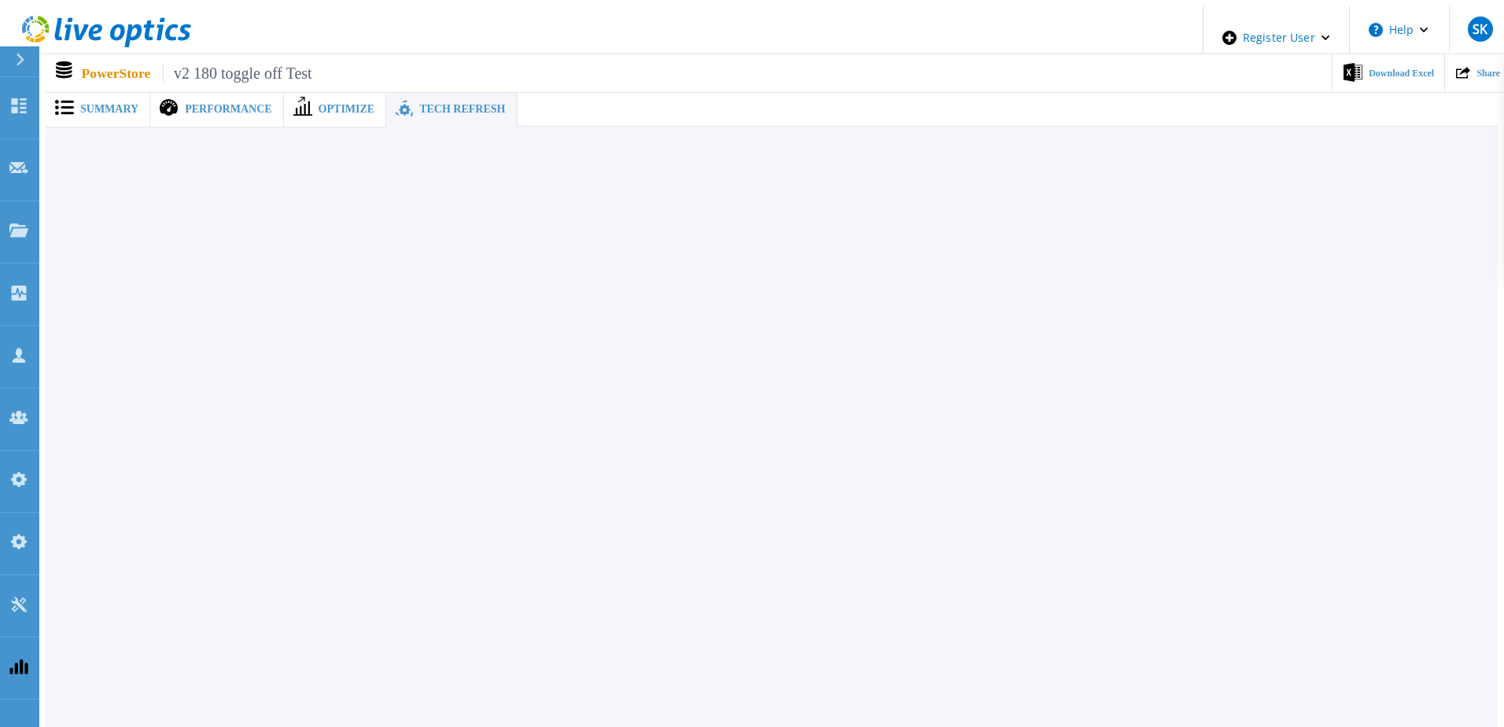
click at [118, 104] on span "Summary" at bounding box center [109, 109] width 58 height 11
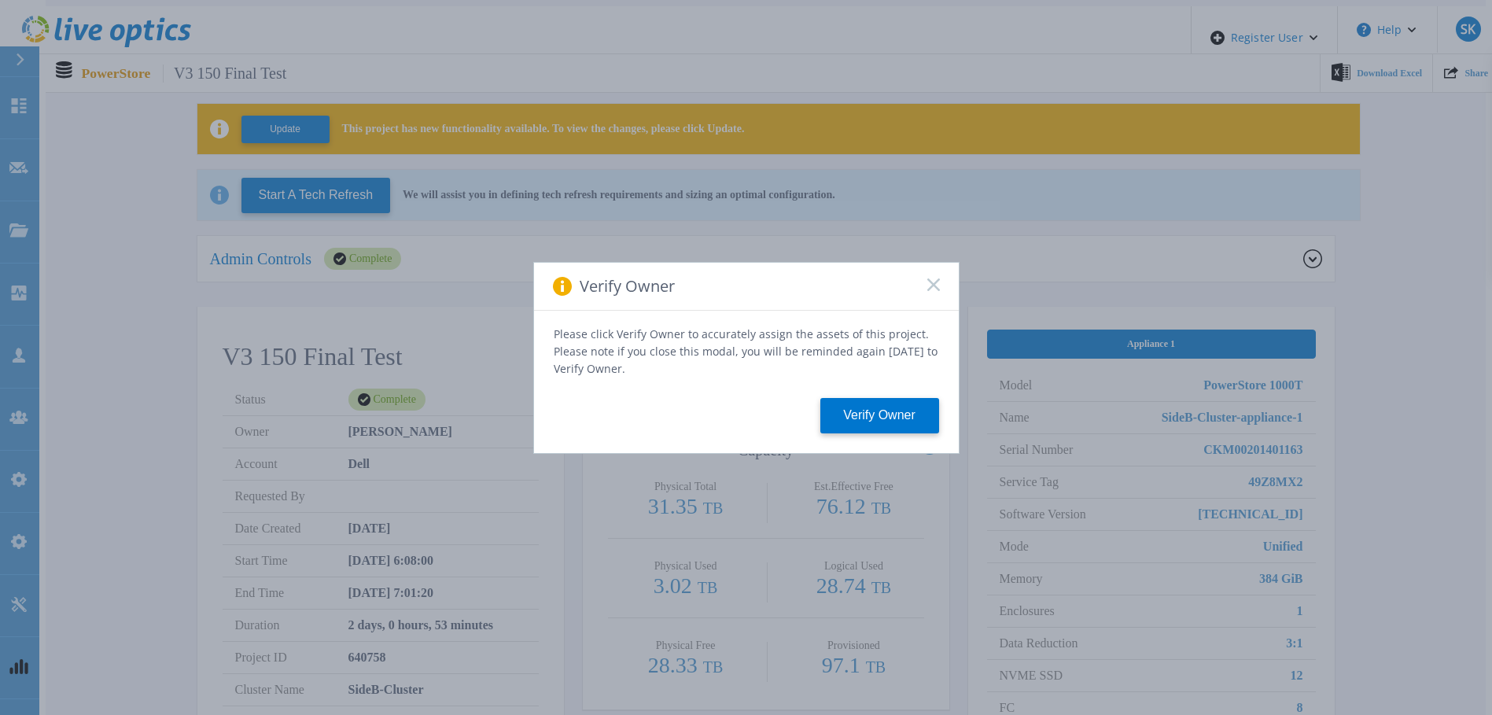
scroll to position [315, 0]
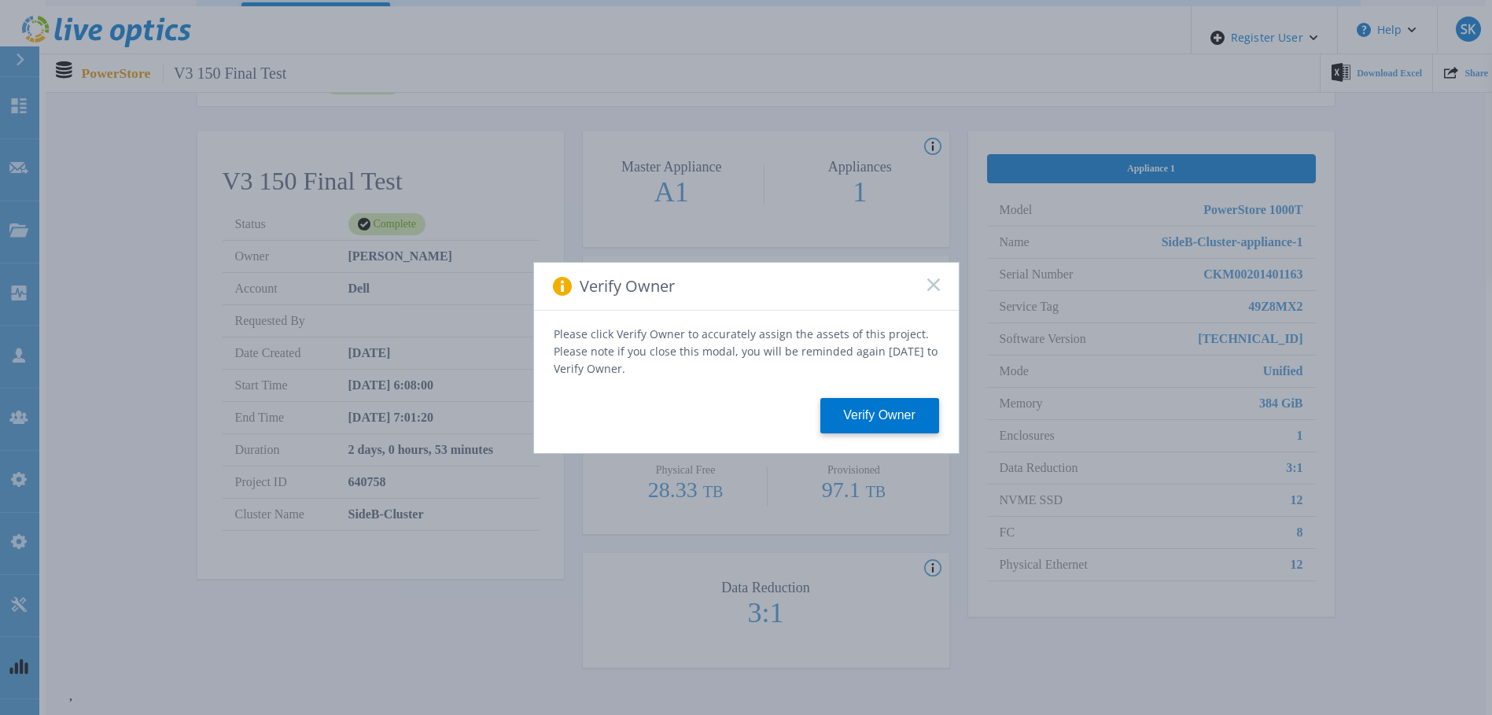
click at [932, 289] on rect at bounding box center [933, 284] width 13 height 13
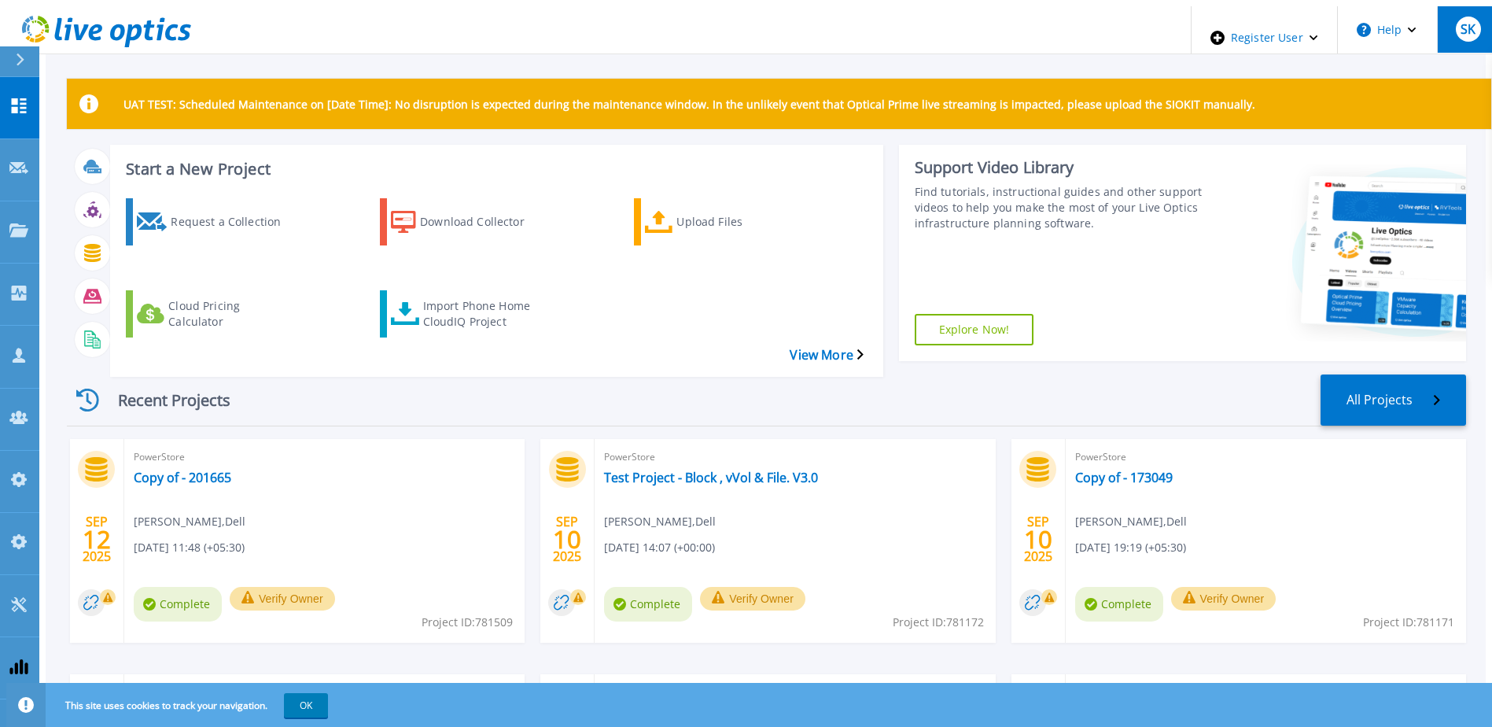
click at [1446, 26] on button "SK" at bounding box center [1467, 29] width 61 height 46
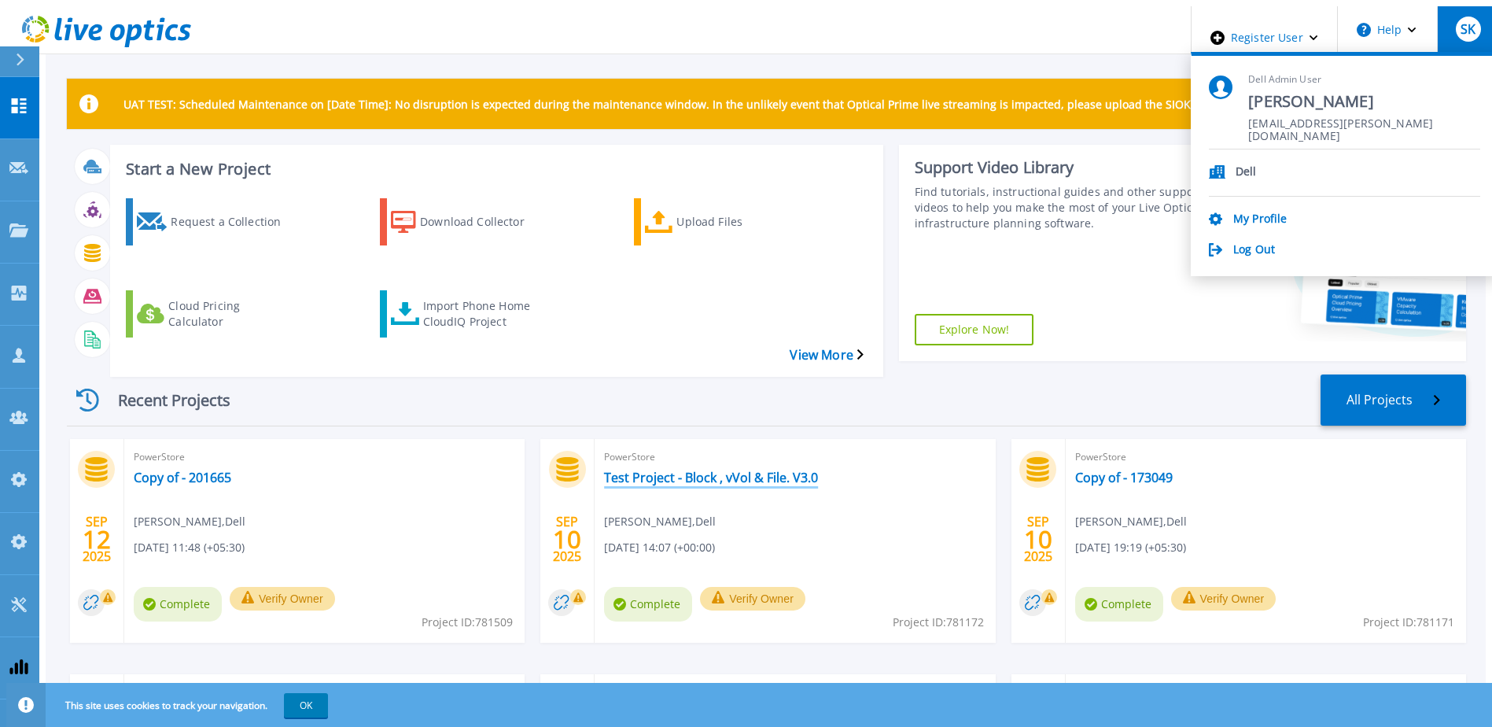
click at [738, 470] on link "Test Project - Block , vVol & File. V3.0" at bounding box center [711, 478] width 214 height 16
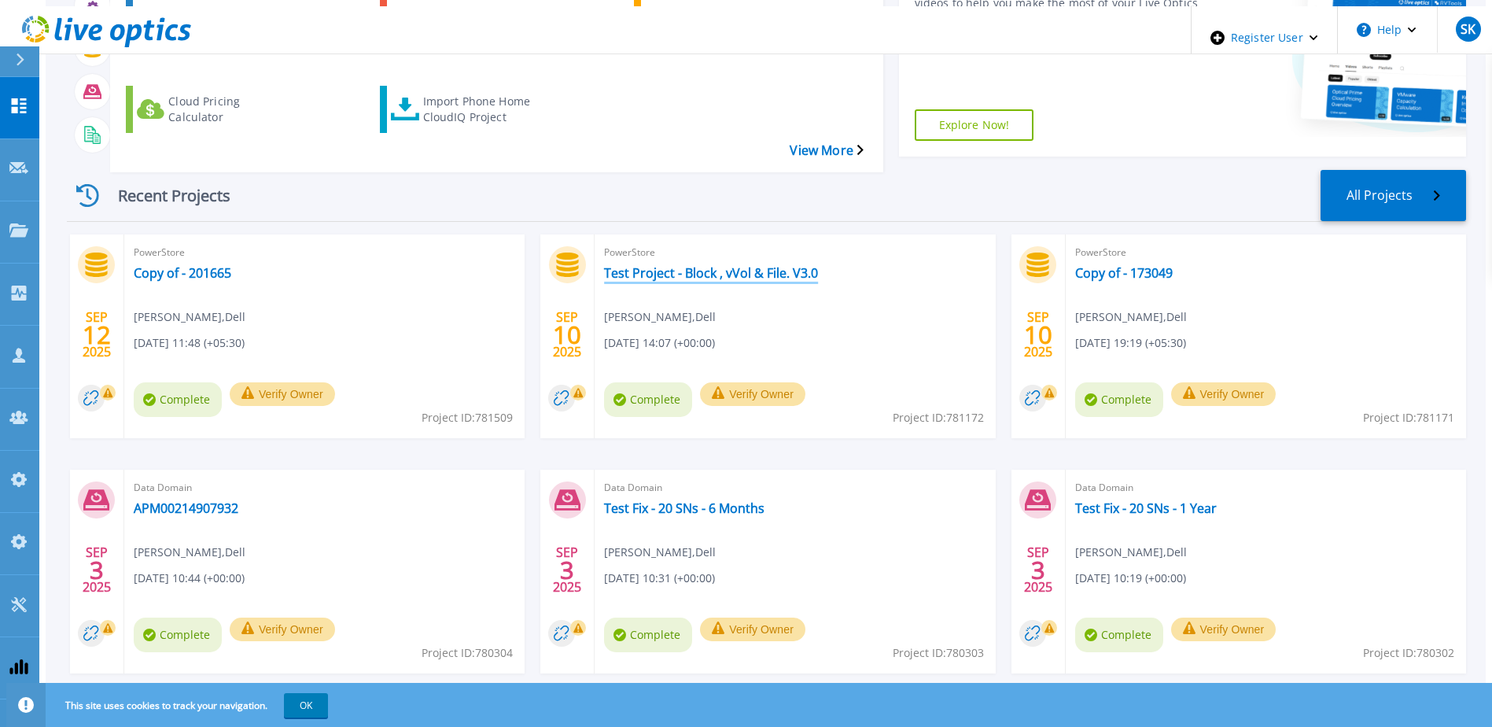
scroll to position [211, 0]
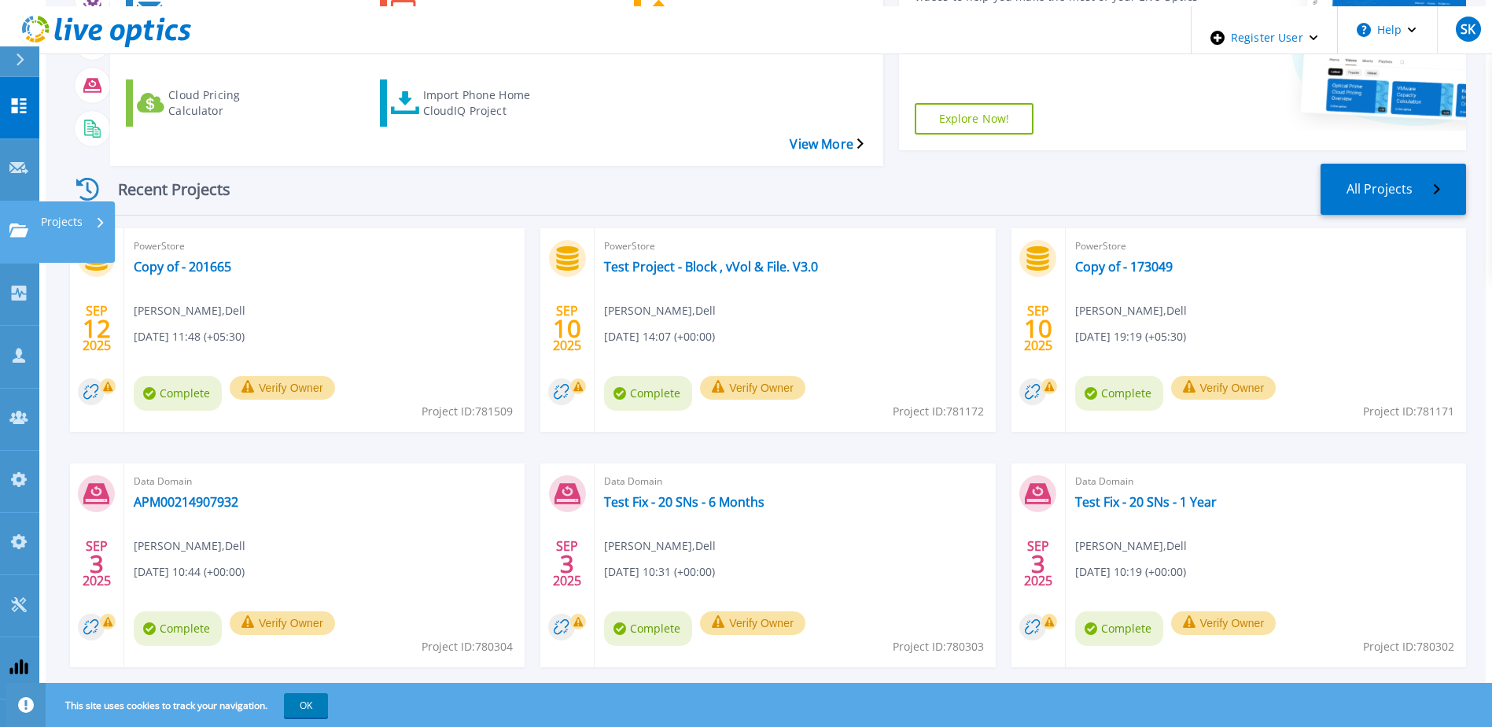
click at [23, 223] on icon at bounding box center [18, 229] width 19 height 13
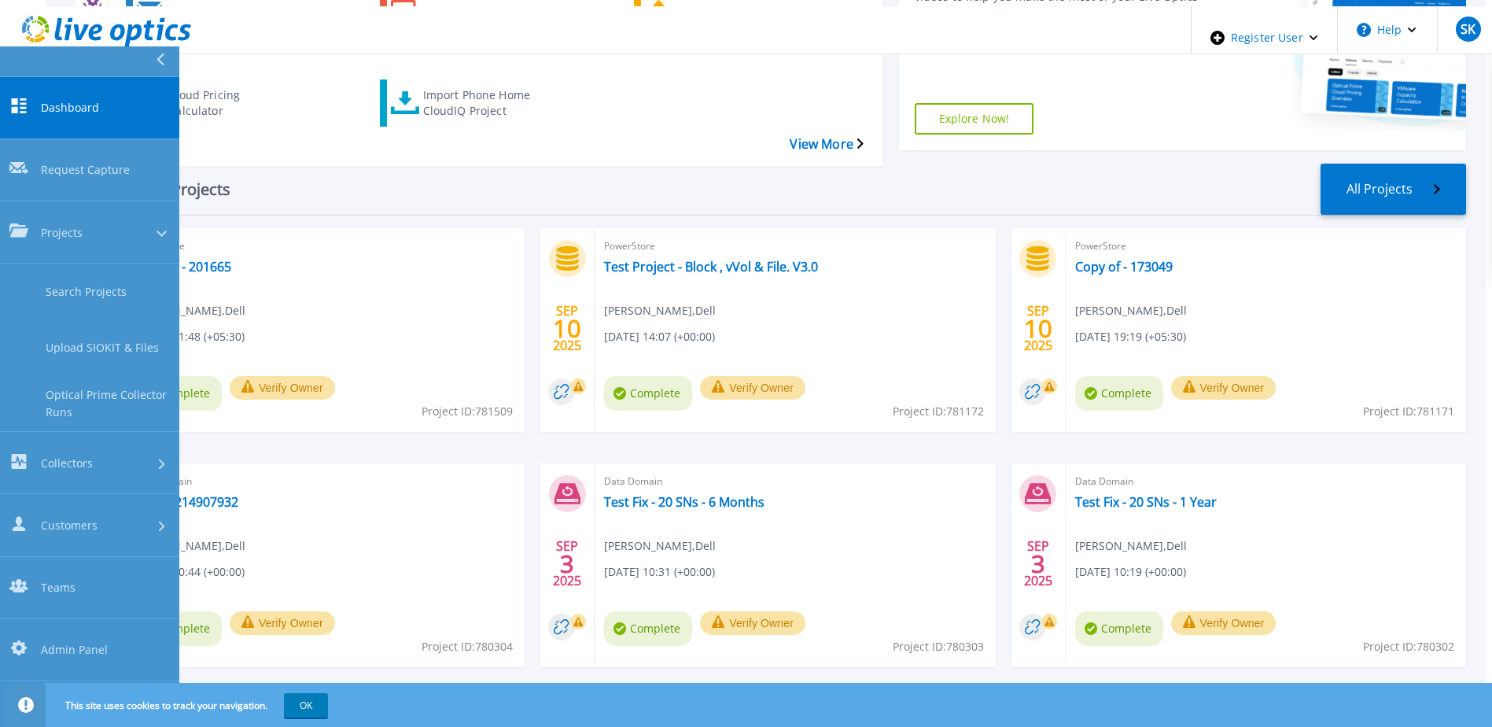
click at [350, 151] on div "Recent Projects All Projects SEP 12 2025 PowerStore Copy of - 201665 Sachin Kos…" at bounding box center [766, 431] width 1399 height 560
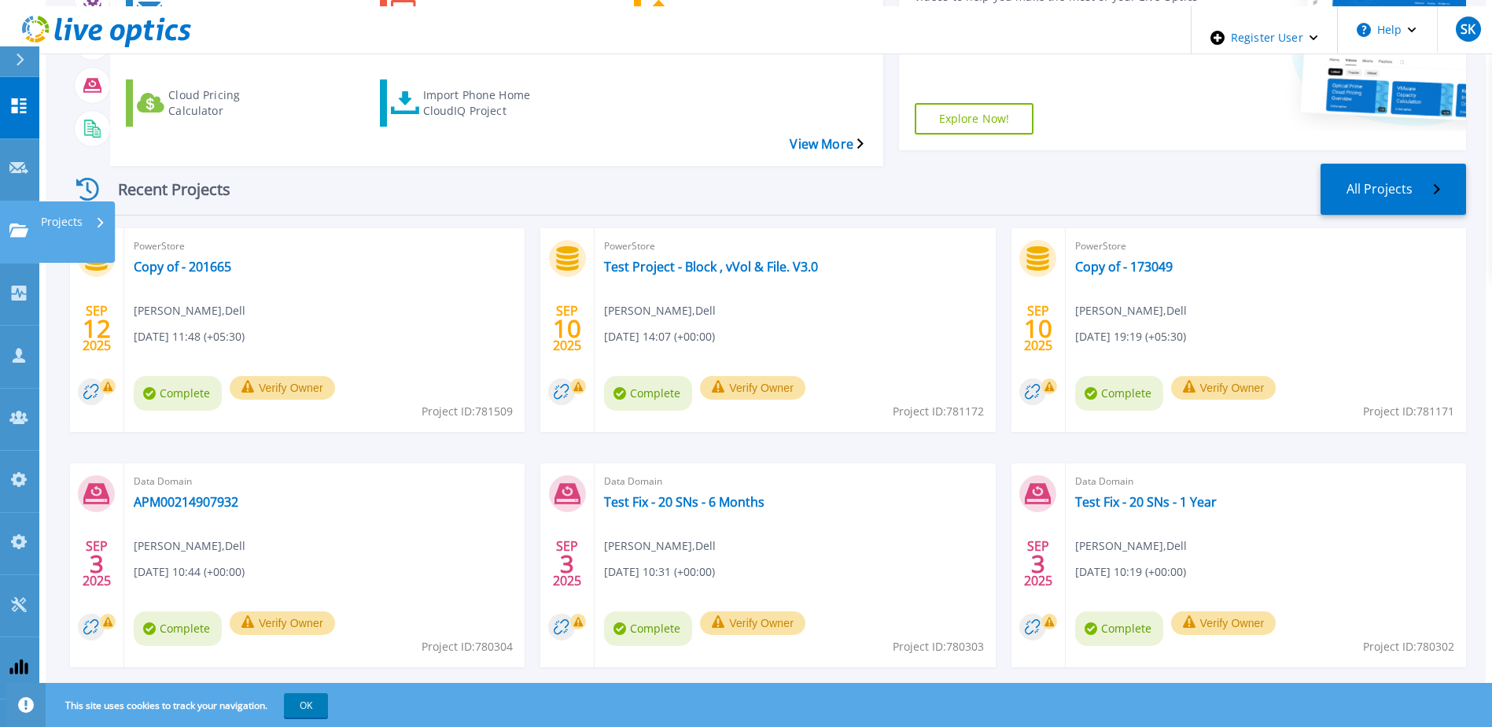
click at [0, 187] on html "Register User Help SK Dell Admin User Sachin Koshti Sachin.Koshti@dell.com Dell…" at bounding box center [746, 128] width 1492 height 679
click at [15, 223] on icon at bounding box center [18, 229] width 19 height 13
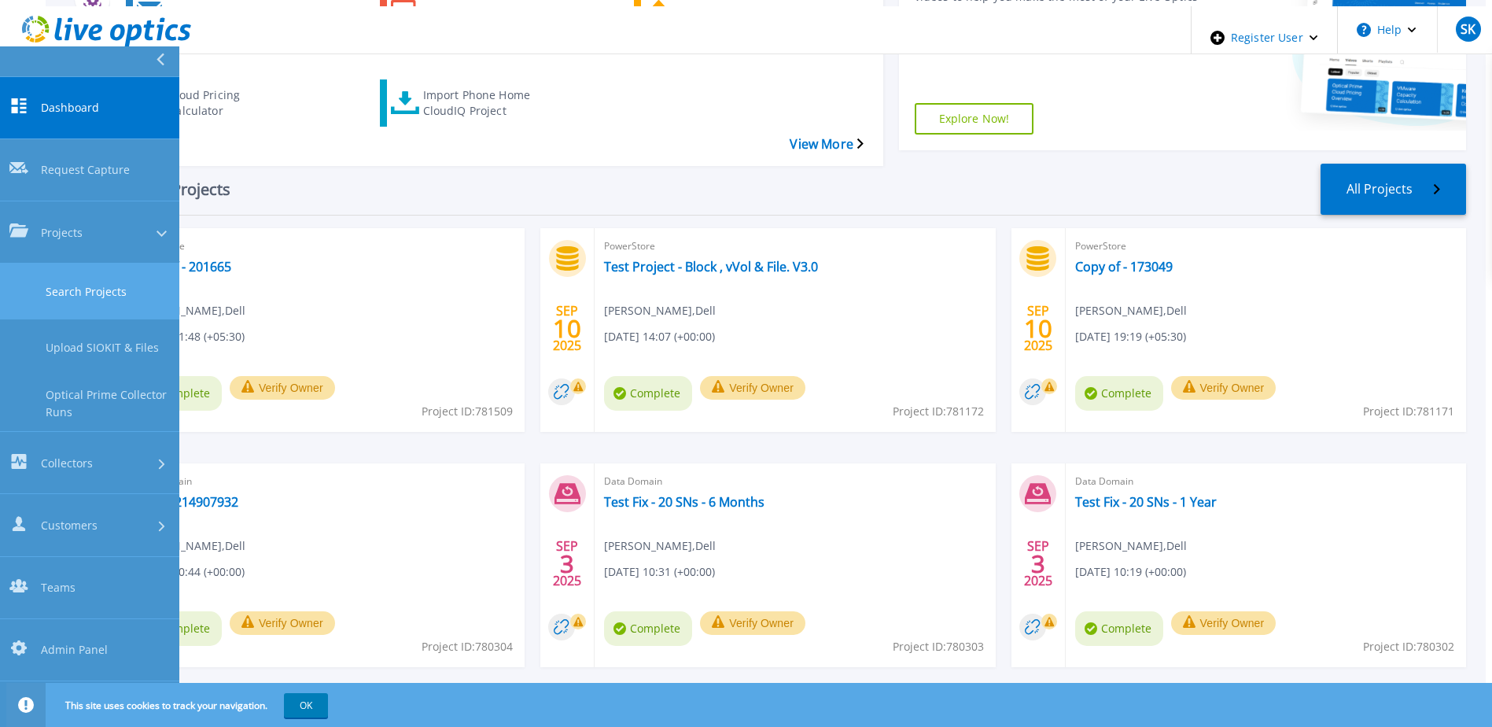
click at [98, 263] on link "Search Projects" at bounding box center [89, 291] width 179 height 56
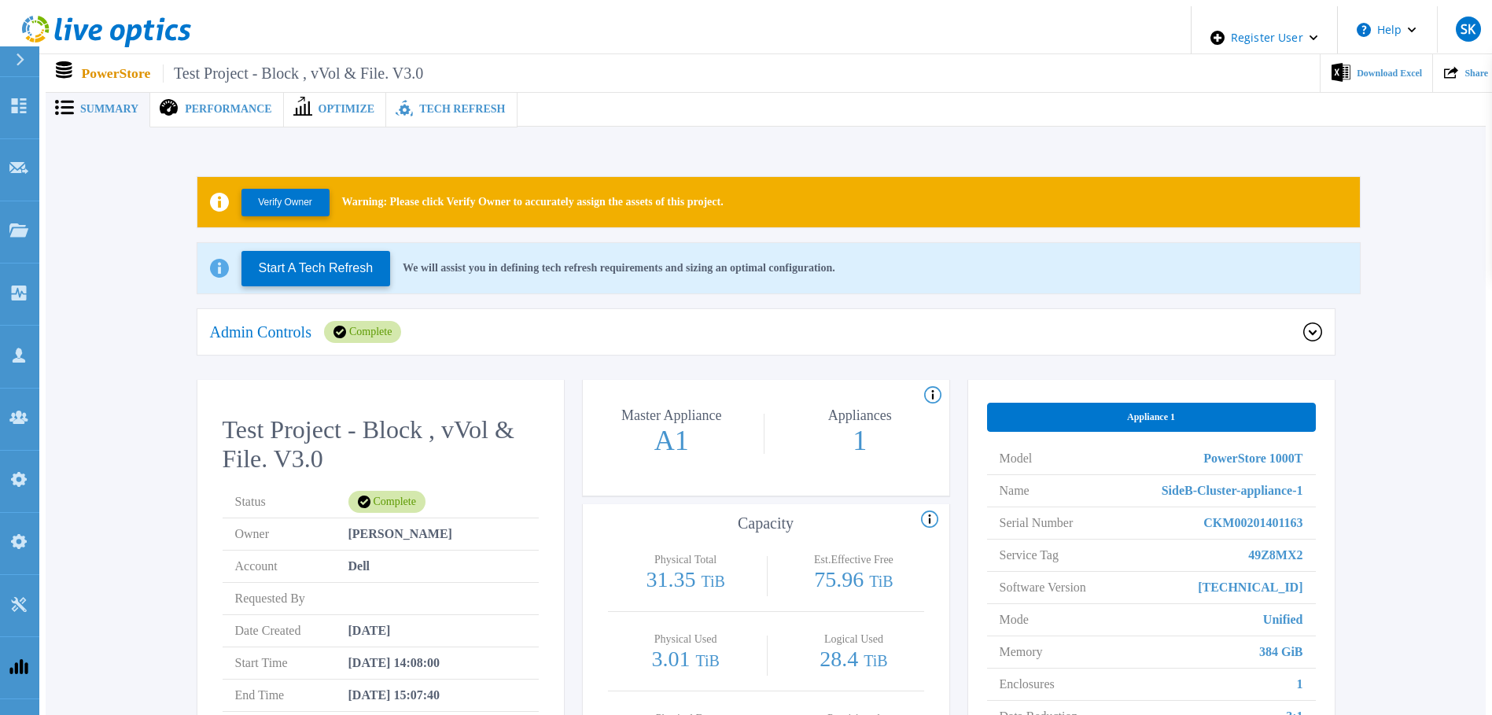
click at [1417, 106] on div at bounding box center [1002, 108] width 969 height 35
click at [1362, 330] on div "Verify Owner Warning: Please click Verify Owner to accurately assign the assets…" at bounding box center [765, 545] width 1393 height 786
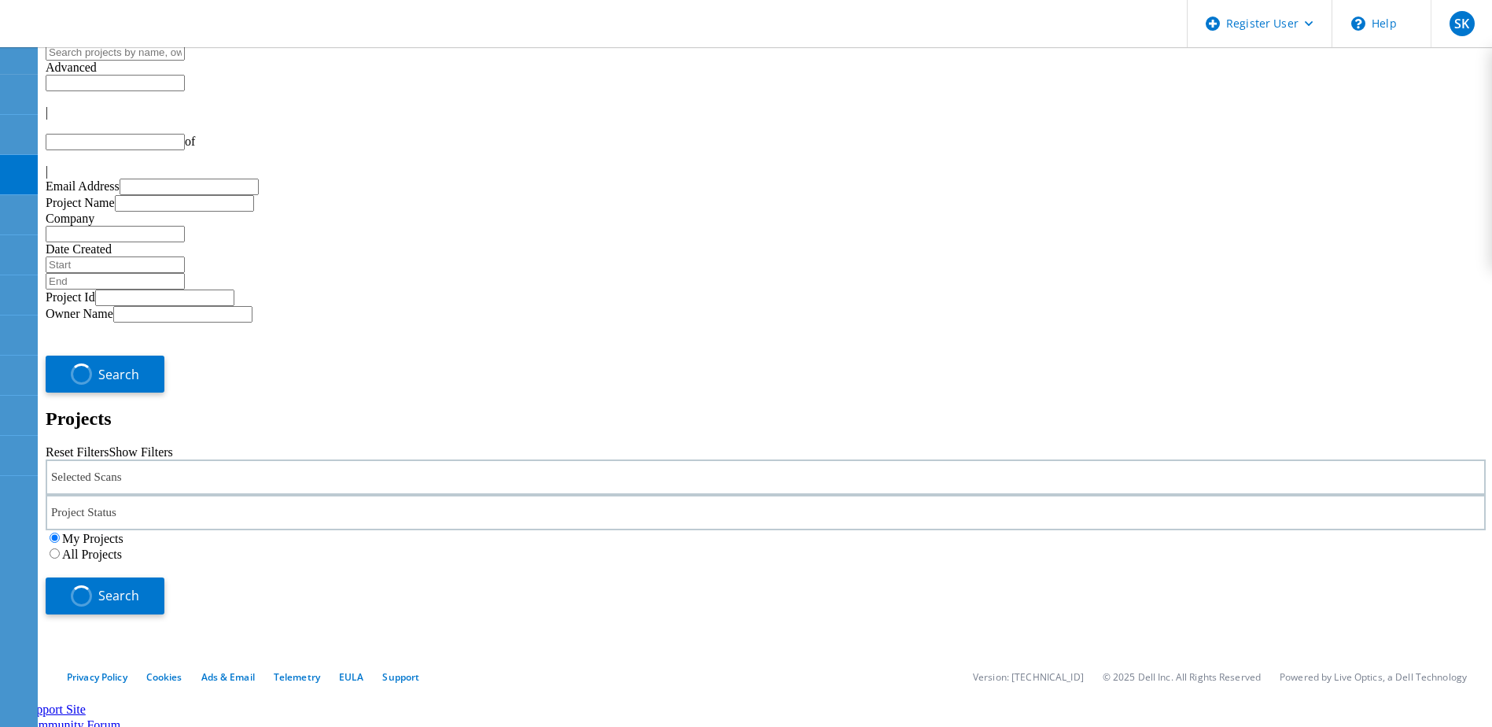
type input "1"
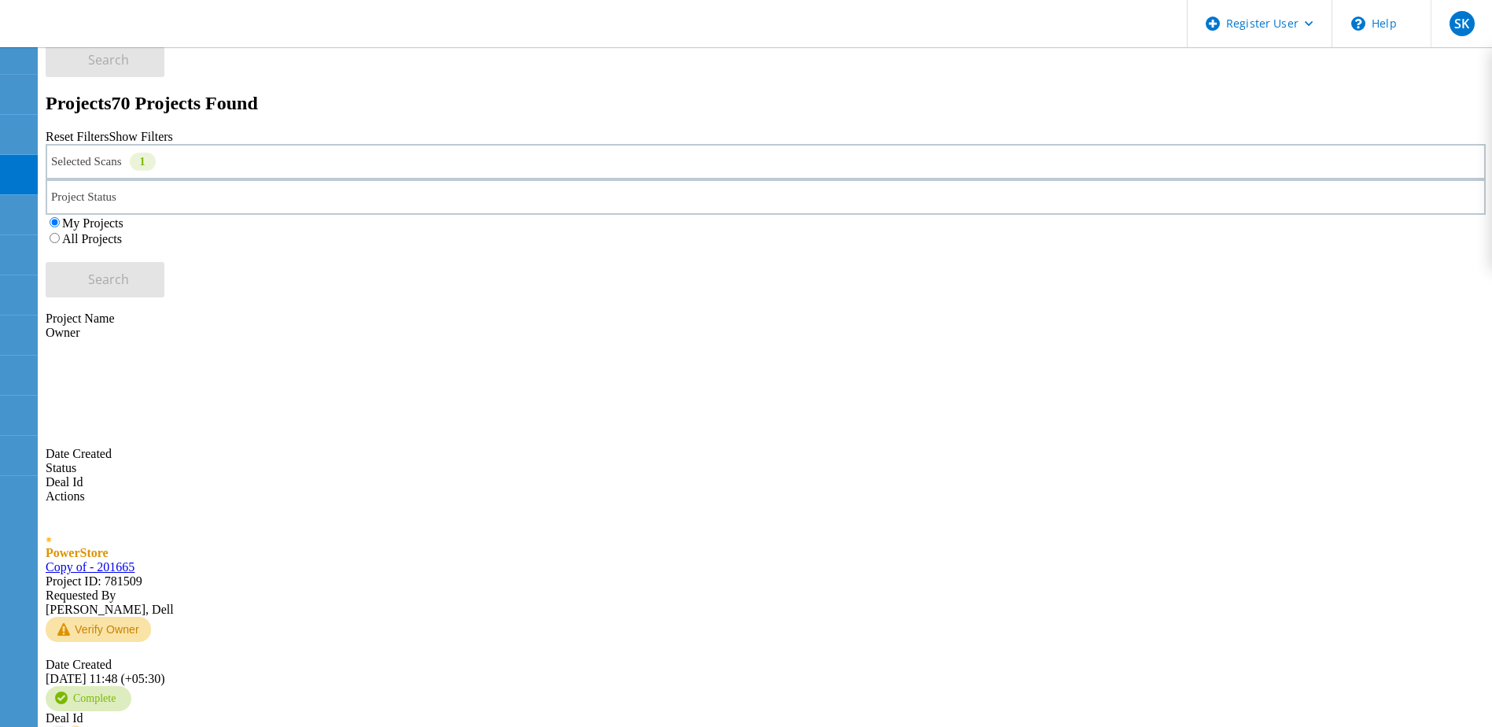
scroll to position [315, 0]
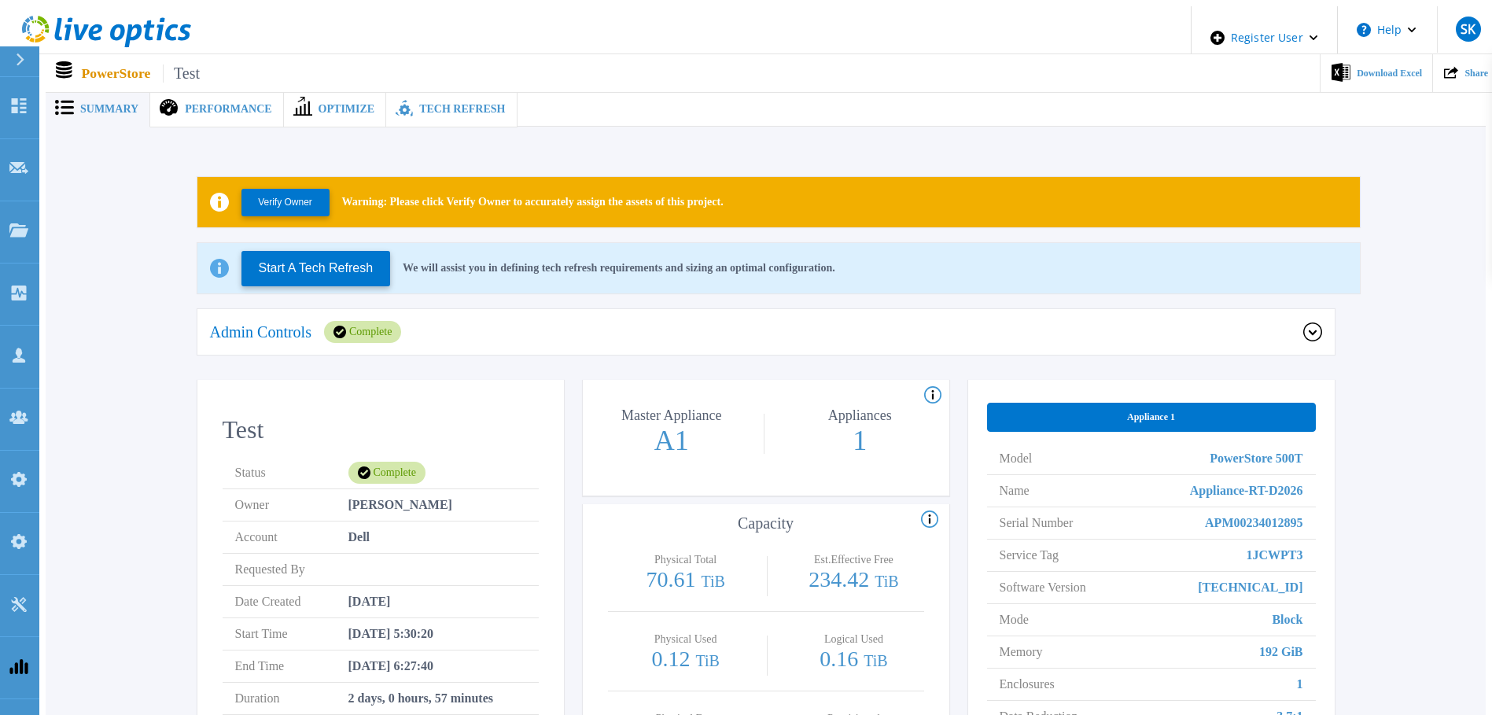
click at [208, 104] on span "Performance" at bounding box center [228, 109] width 87 height 11
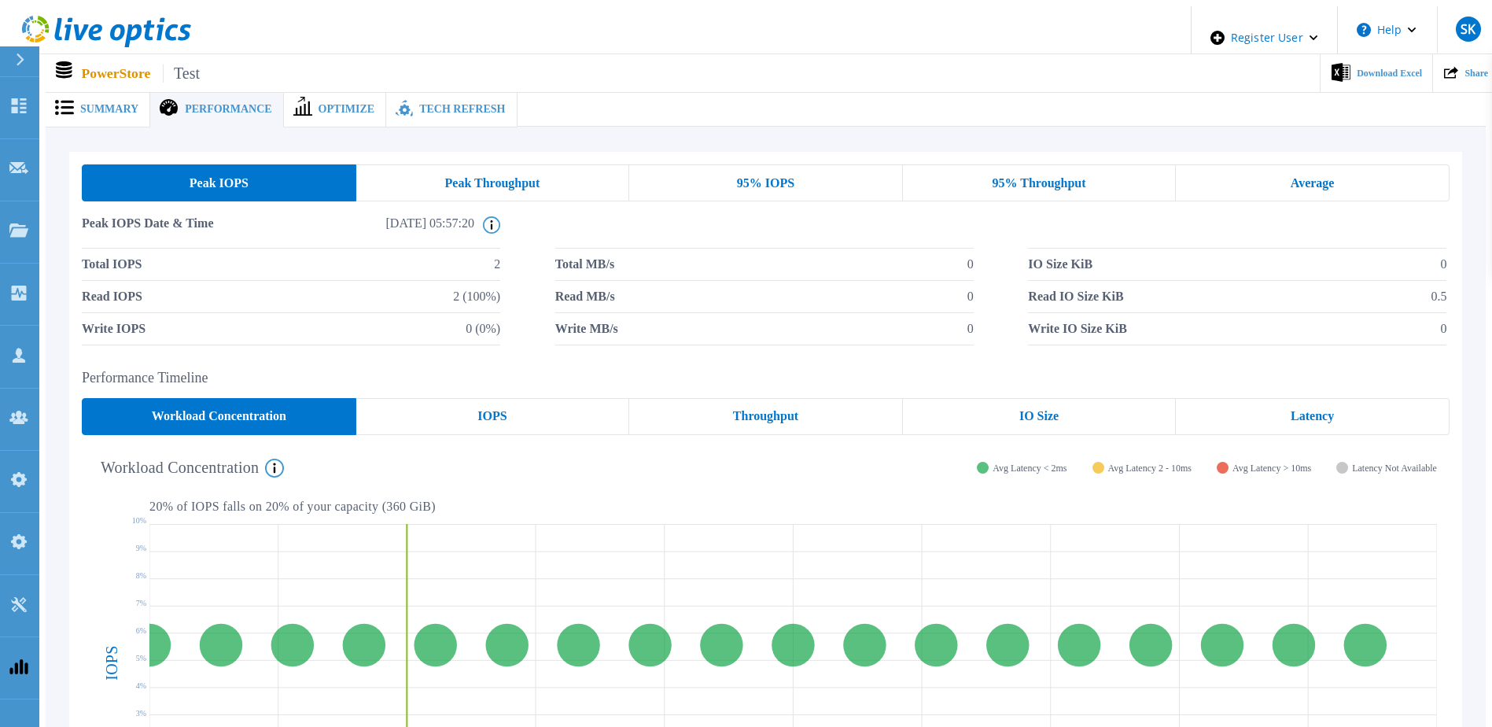
click at [507, 411] on div "IOPS" at bounding box center [493, 416] width 274 height 37
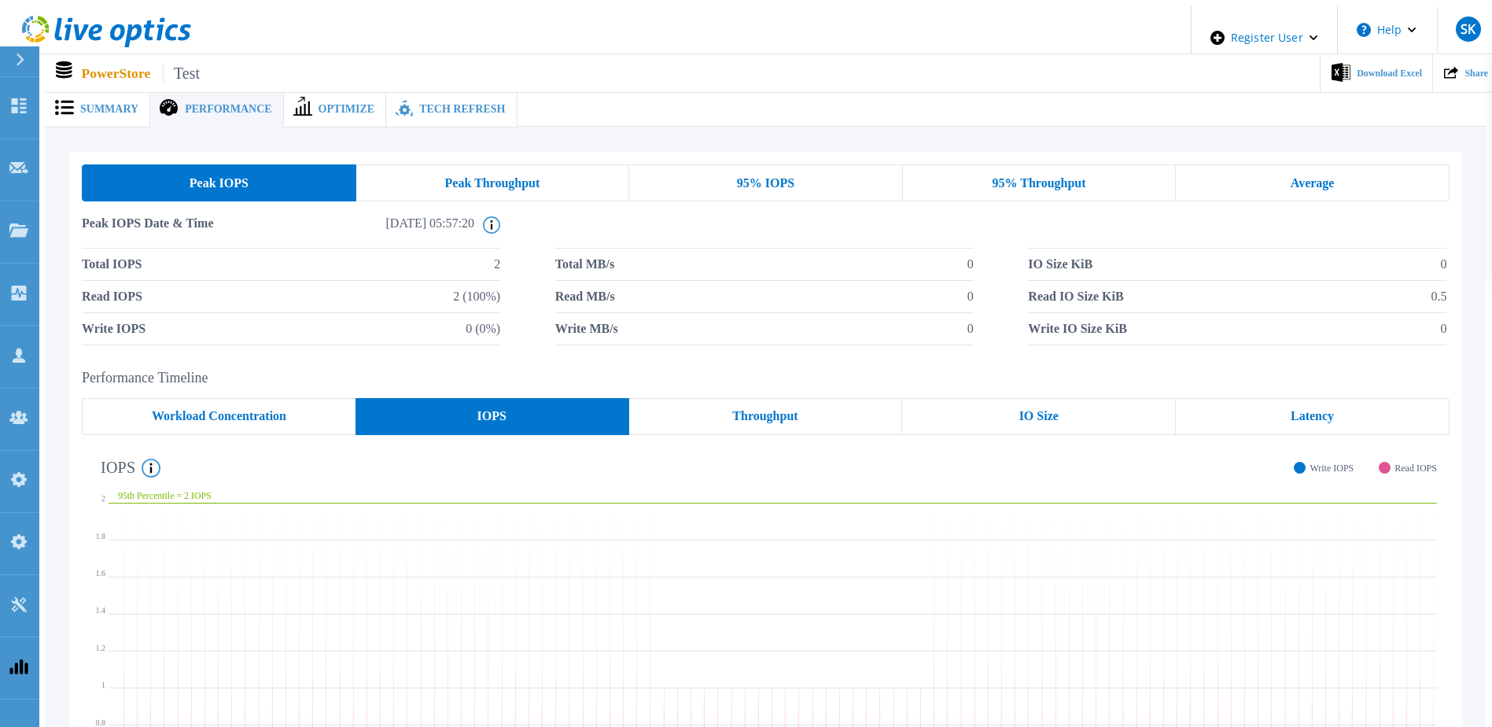
click at [745, 410] on span "Throughput" at bounding box center [764, 416] width 65 height 13
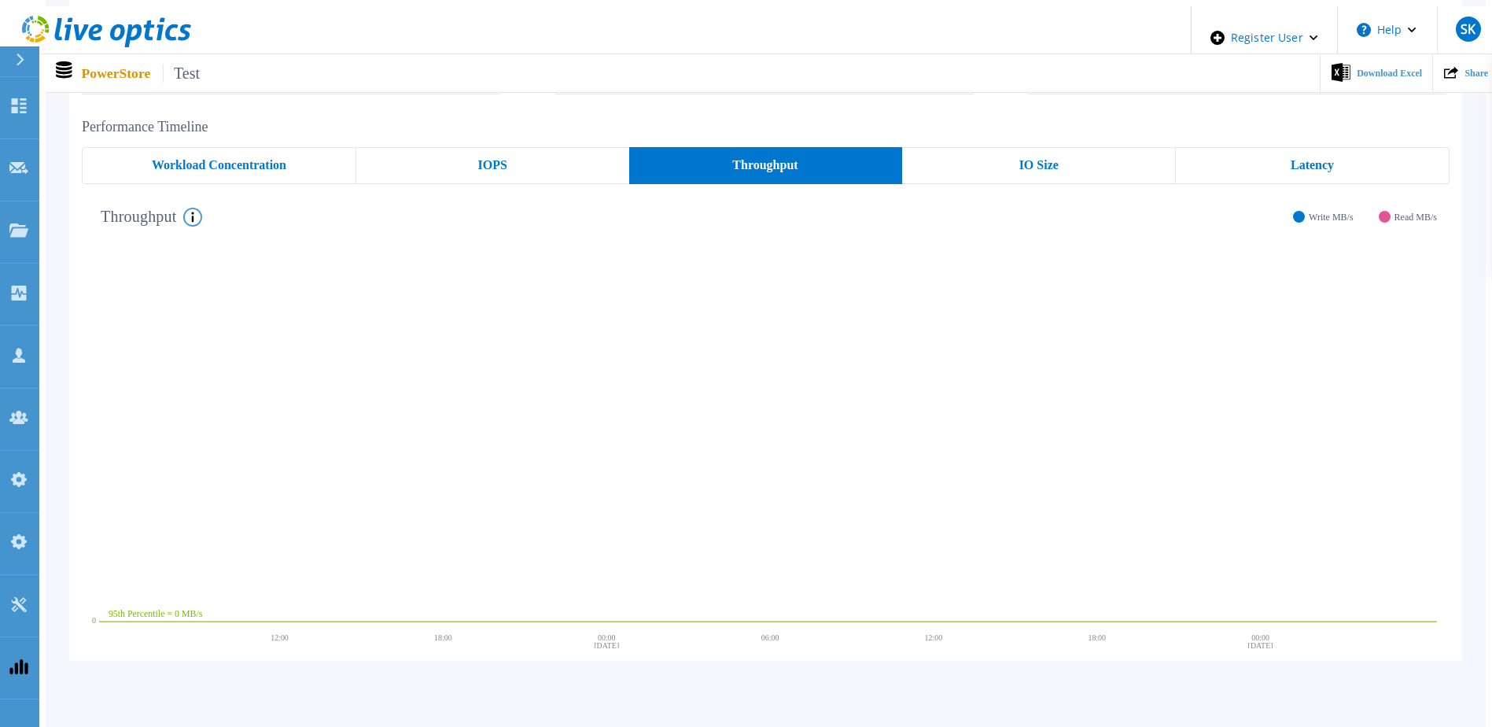
scroll to position [167, 0]
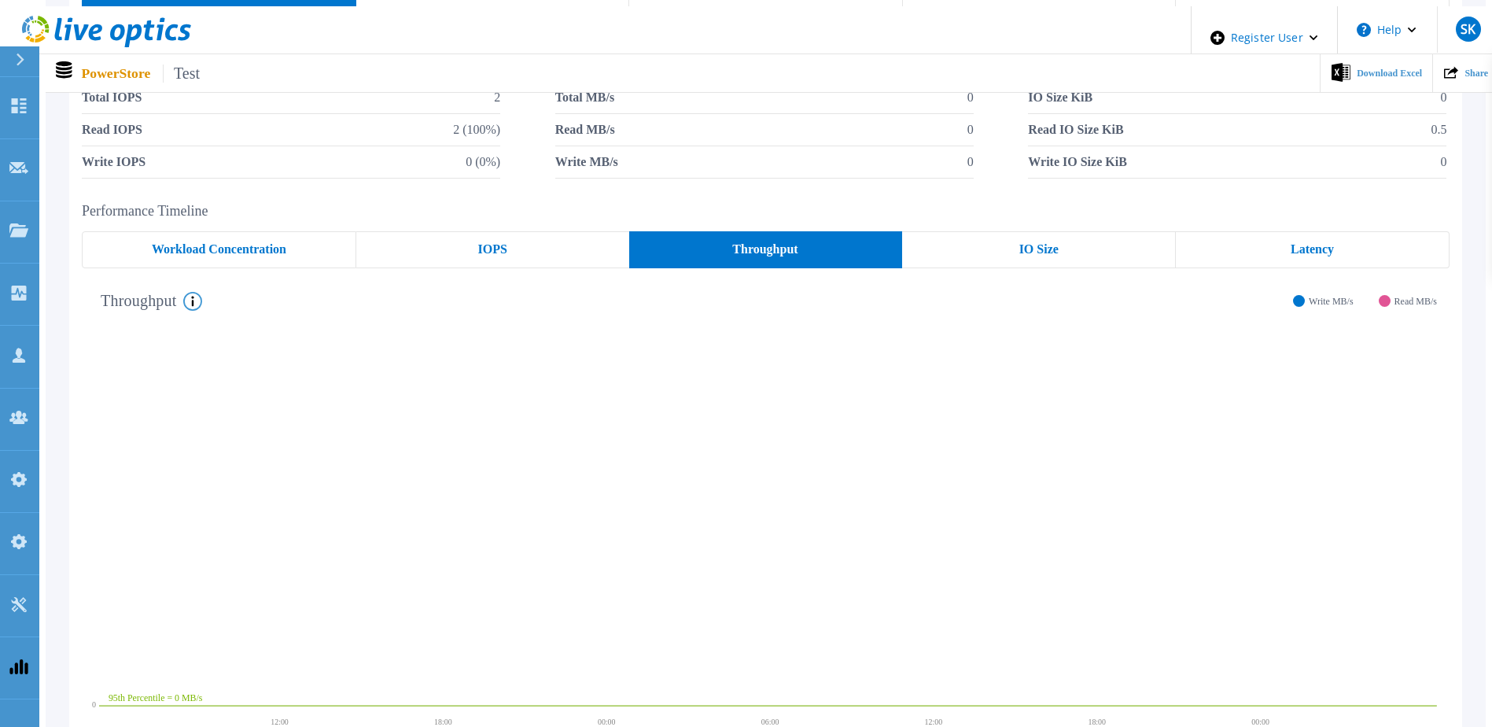
click at [1015, 241] on div "IO Size" at bounding box center [1039, 249] width 274 height 37
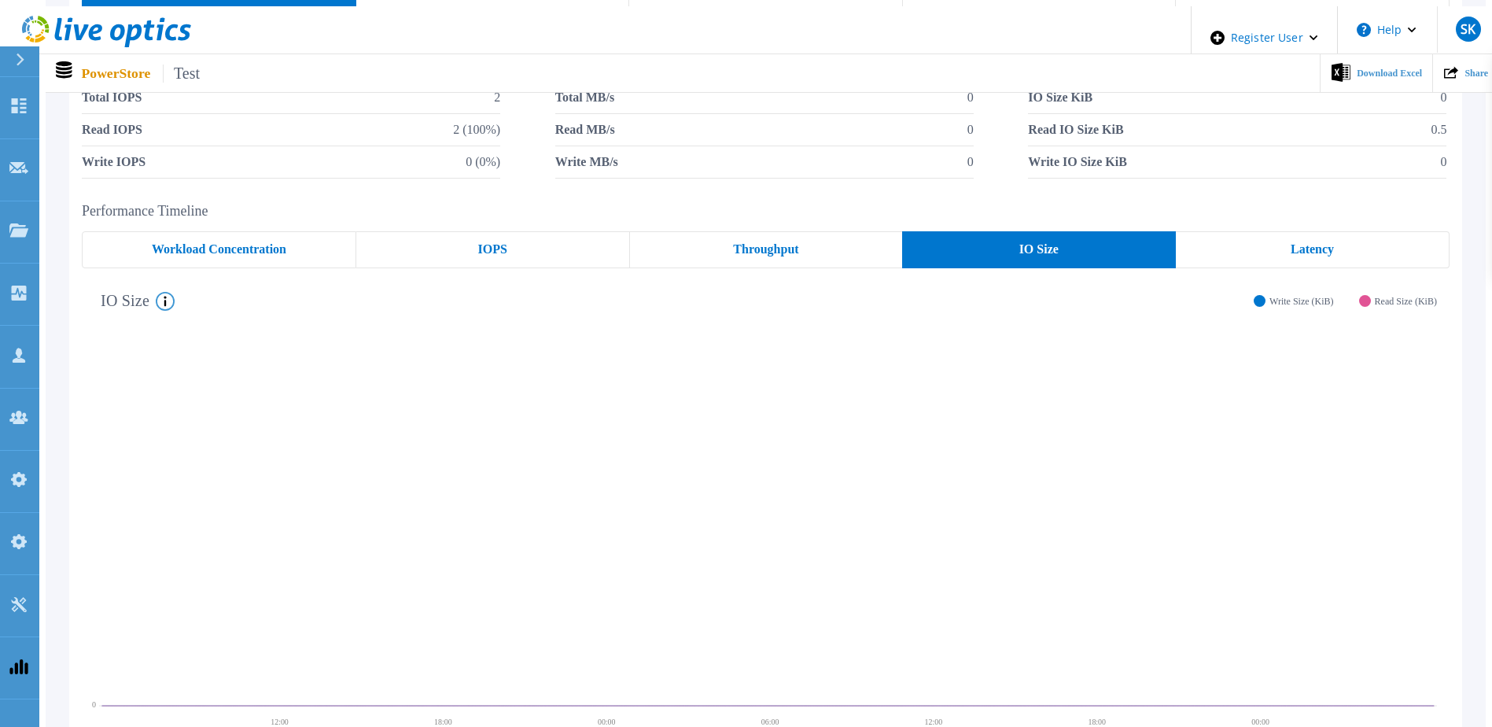
click at [1347, 250] on div "Latency" at bounding box center [1313, 249] width 274 height 37
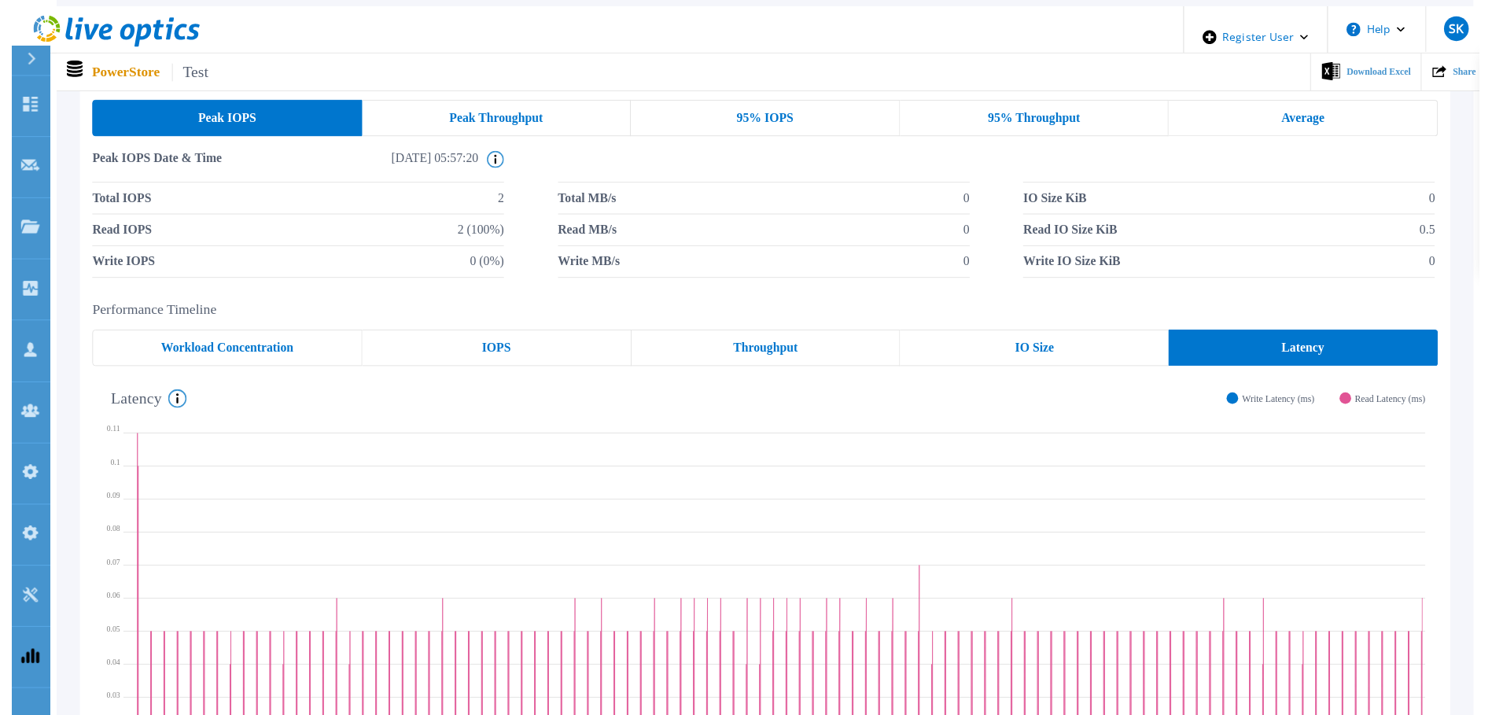
scroll to position [0, 0]
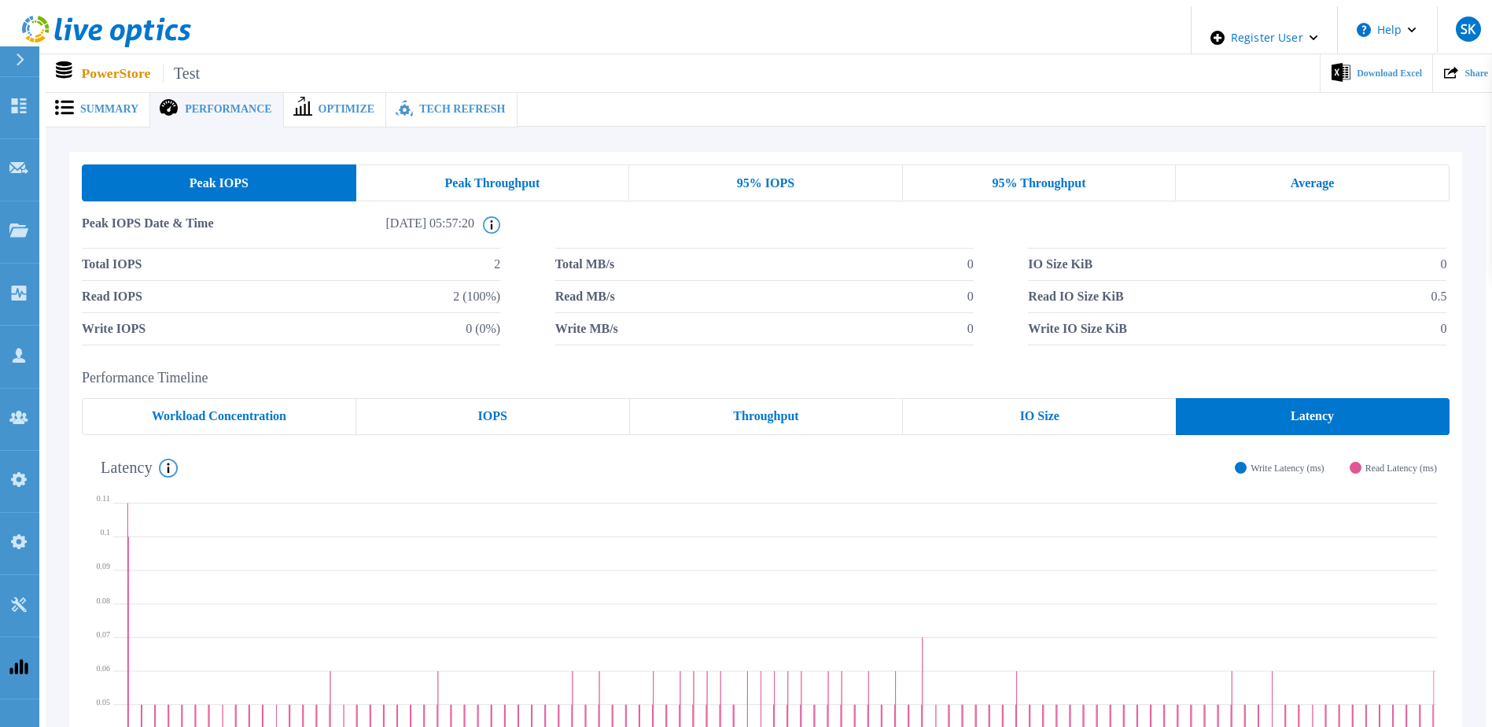
click at [544, 176] on div "Peak Throughput" at bounding box center [493, 182] width 274 height 37
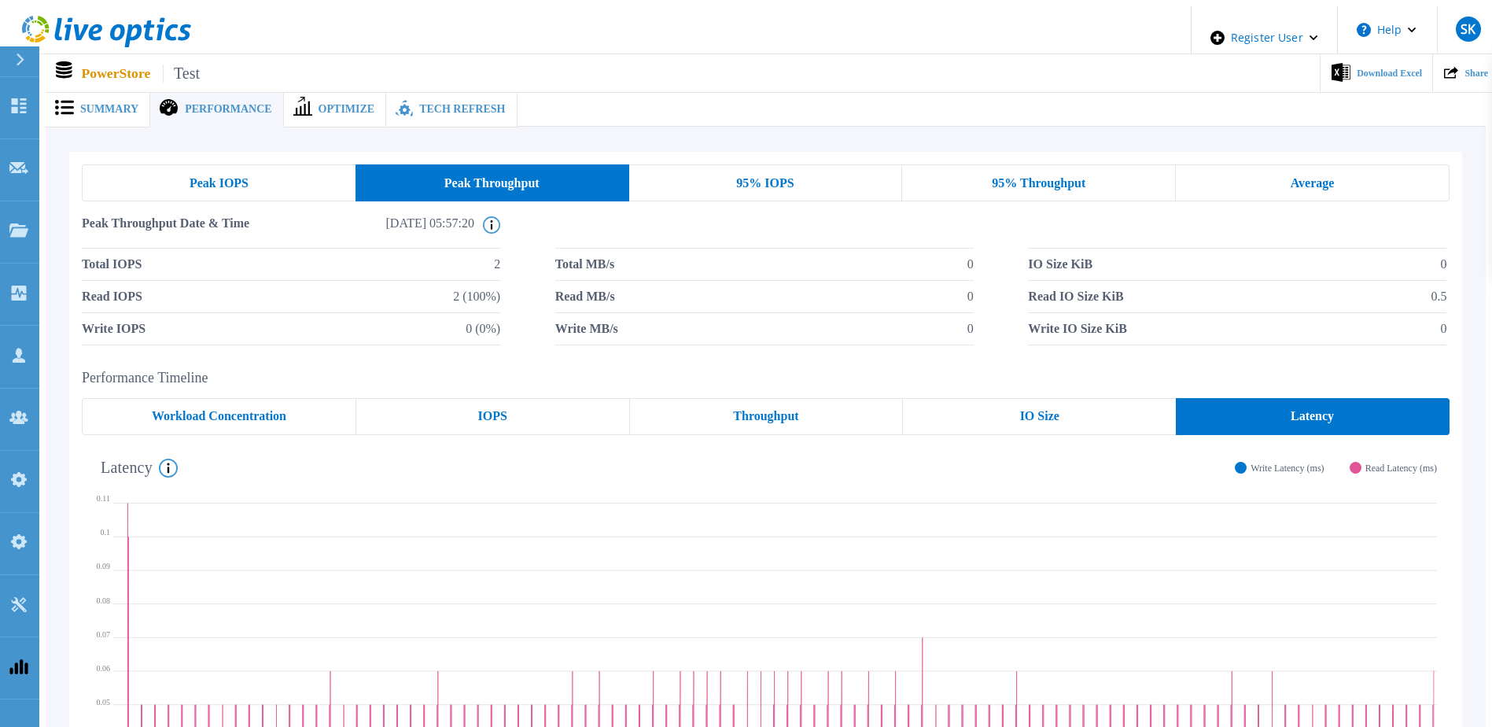
click at [728, 176] on div "95% IOPS" at bounding box center [766, 182] width 274 height 37
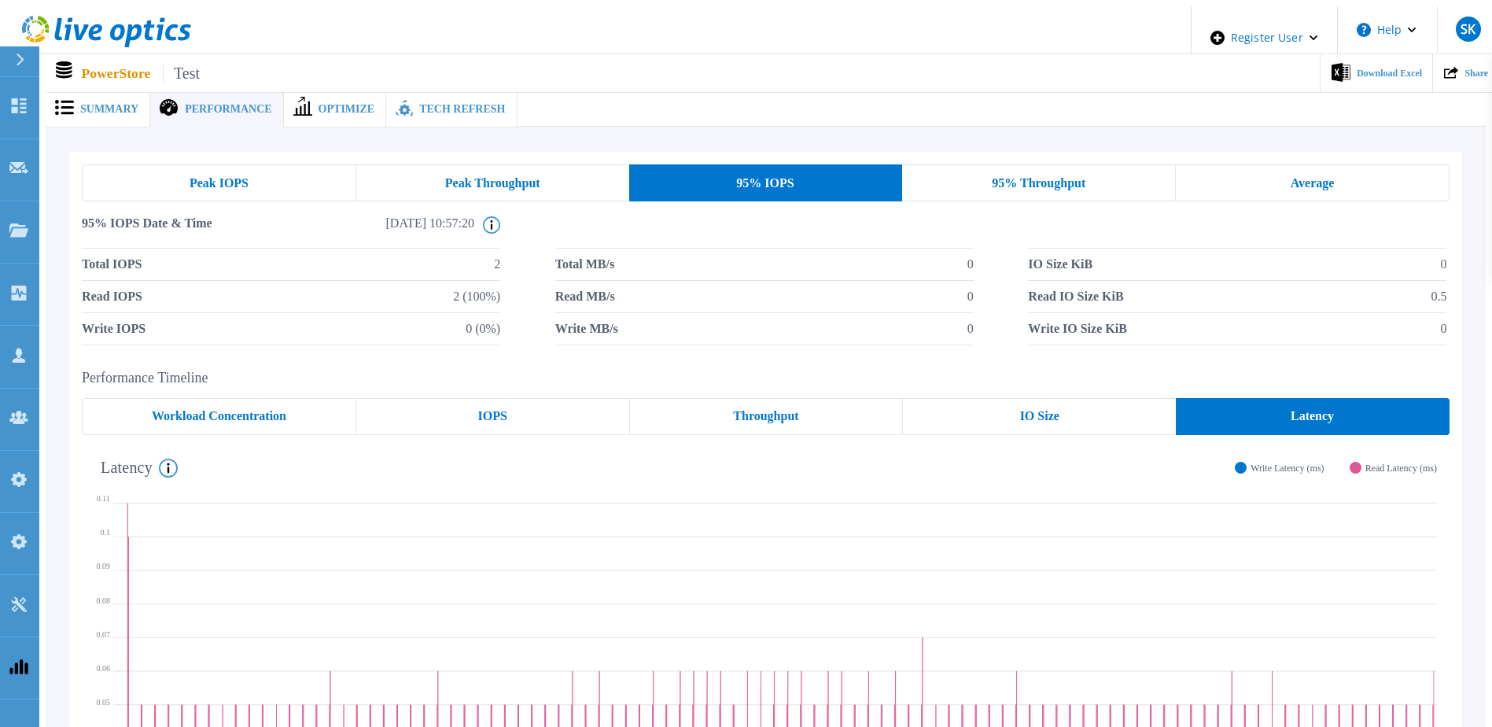
click at [1063, 177] on span "95% Throughput" at bounding box center [1039, 183] width 94 height 13
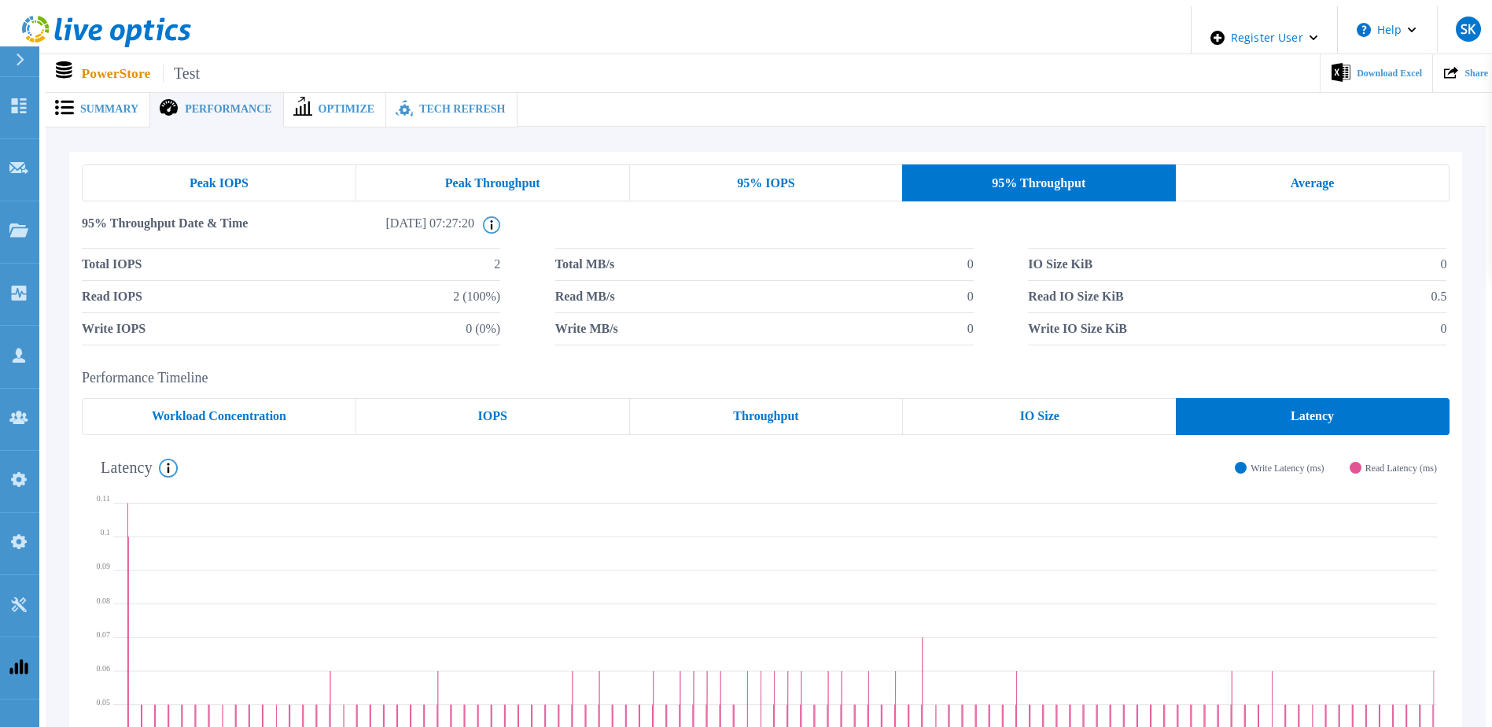
click at [1277, 179] on div "Average" at bounding box center [1313, 182] width 274 height 37
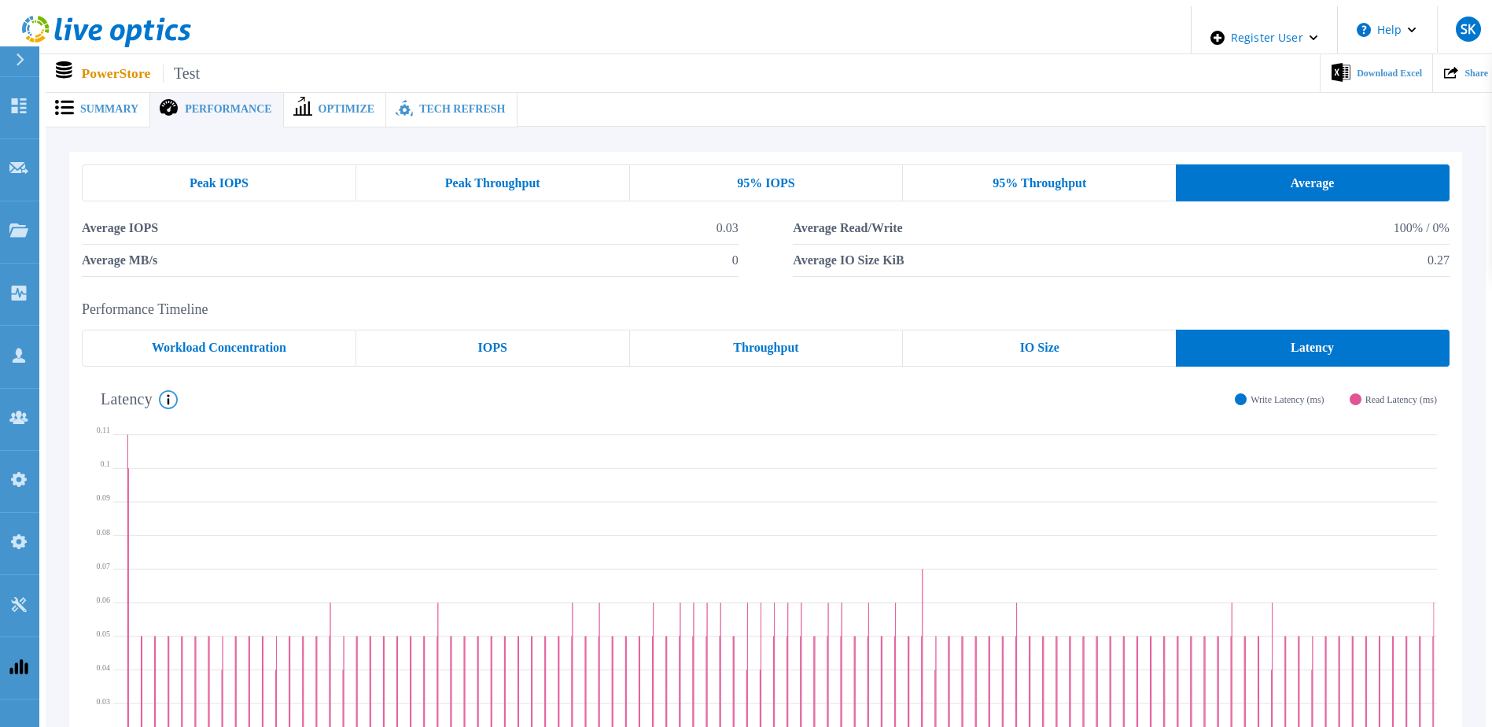
click at [208, 179] on span "Peak IOPS" at bounding box center [219, 183] width 59 height 13
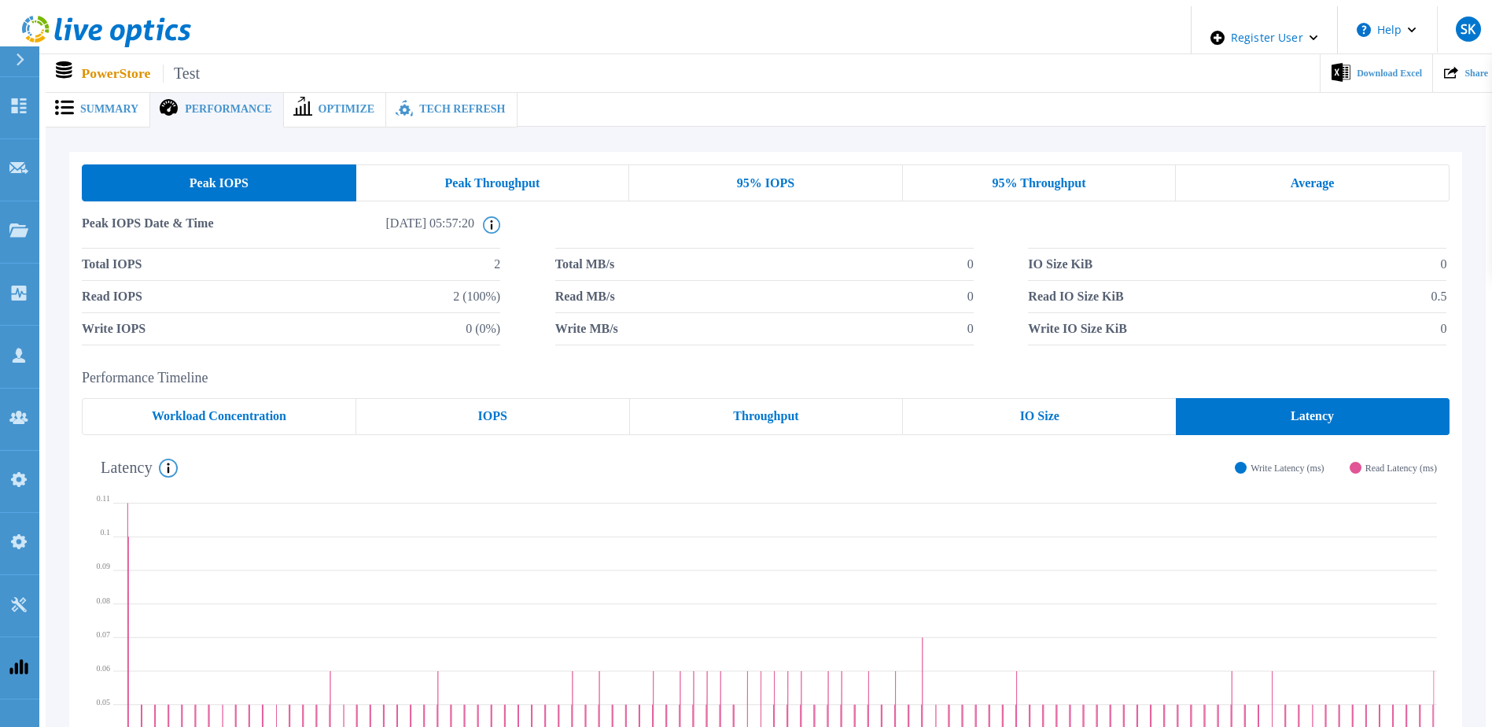
click at [319, 105] on span "Optimize" at bounding box center [347, 109] width 57 height 11
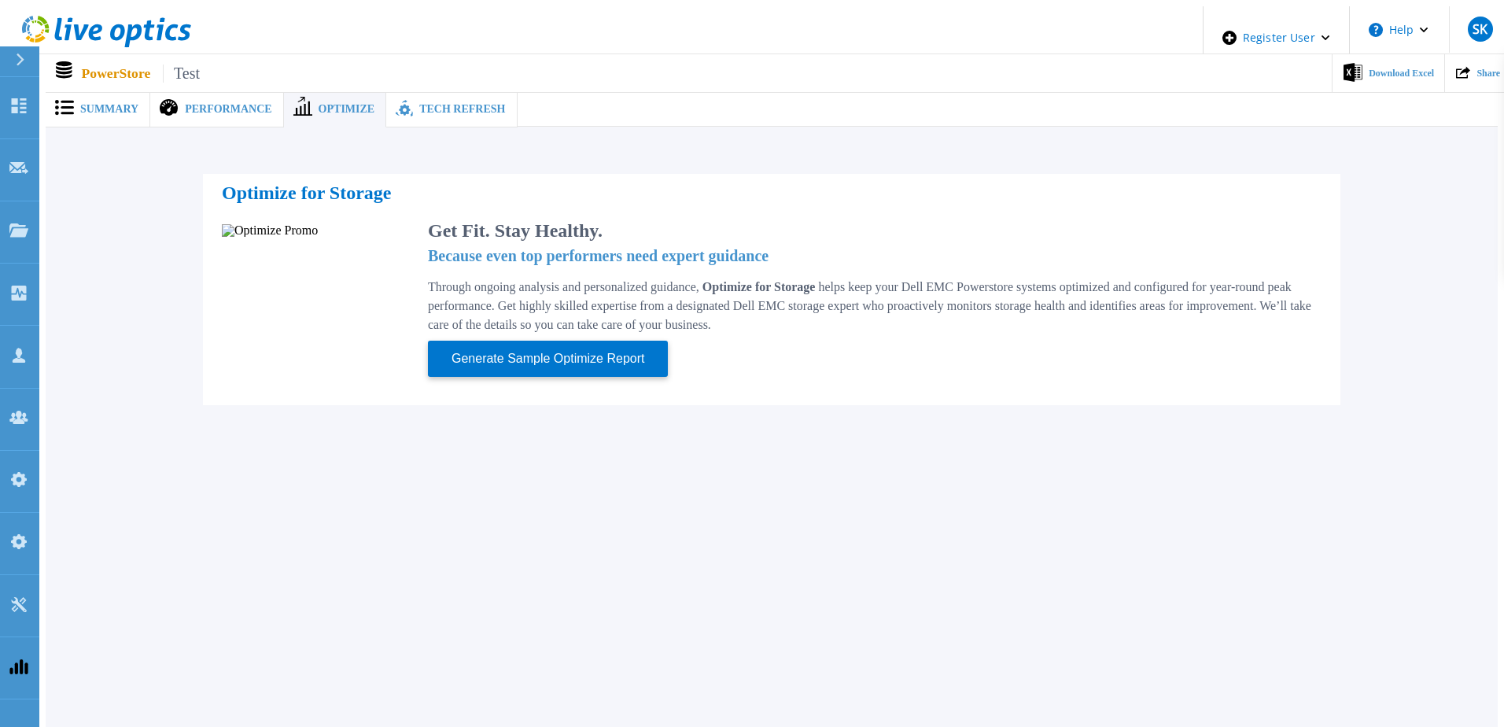
click at [111, 104] on span "Summary" at bounding box center [109, 109] width 58 height 11
